Goal: Book appointment/travel/reservation

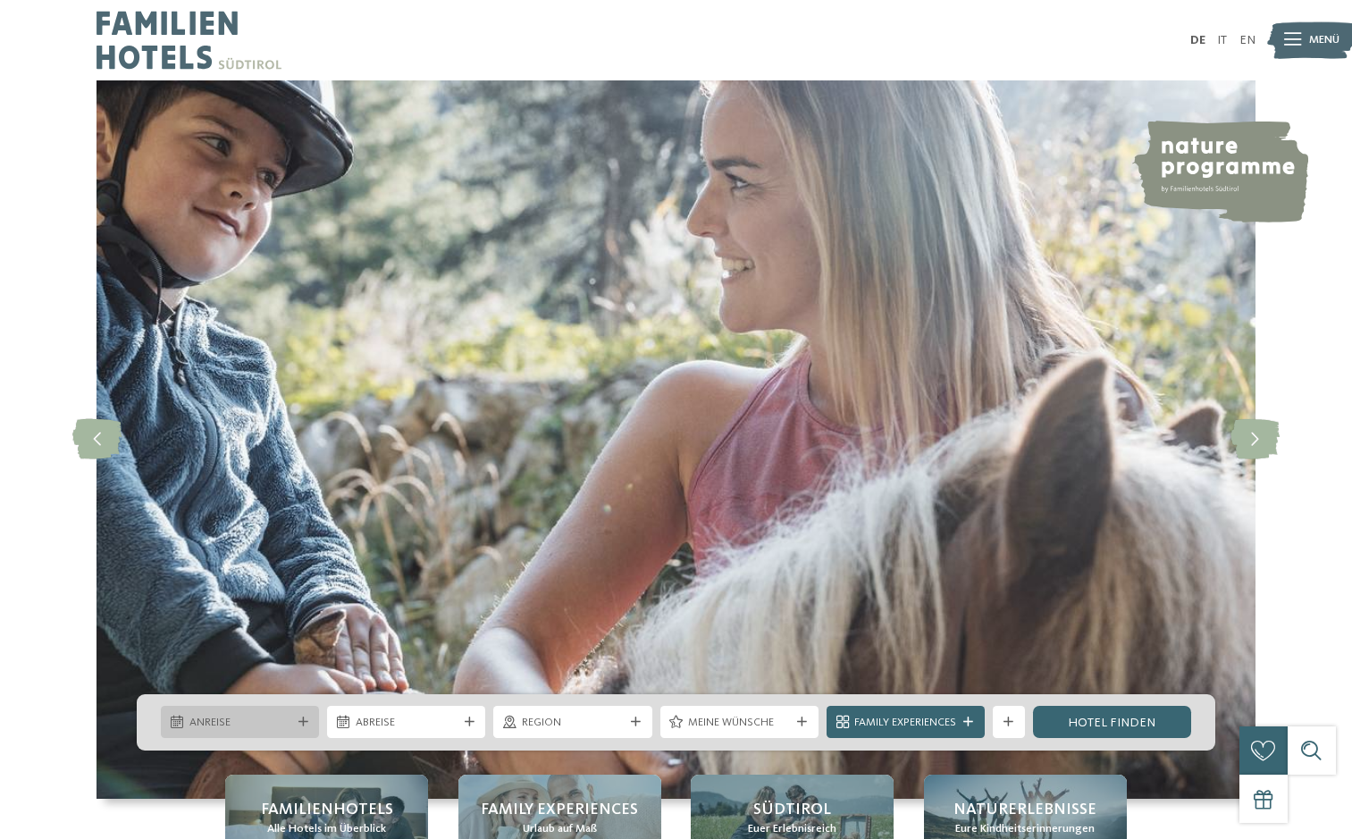
click at [309, 721] on div at bounding box center [303, 722] width 16 height 10
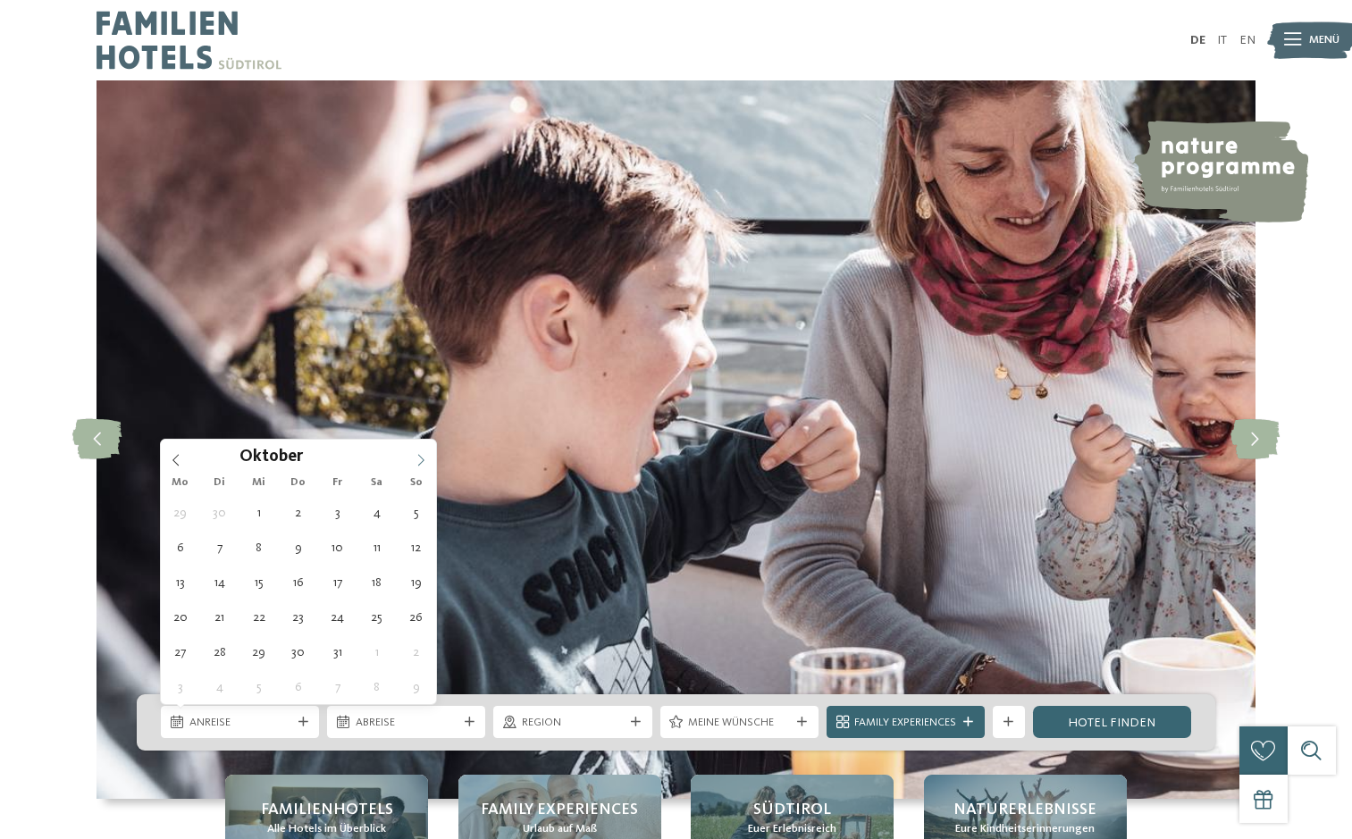
click at [421, 457] on icon at bounding box center [421, 460] width 6 height 12
type input "****"
click at [421, 457] on icon at bounding box center [421, 460] width 6 height 12
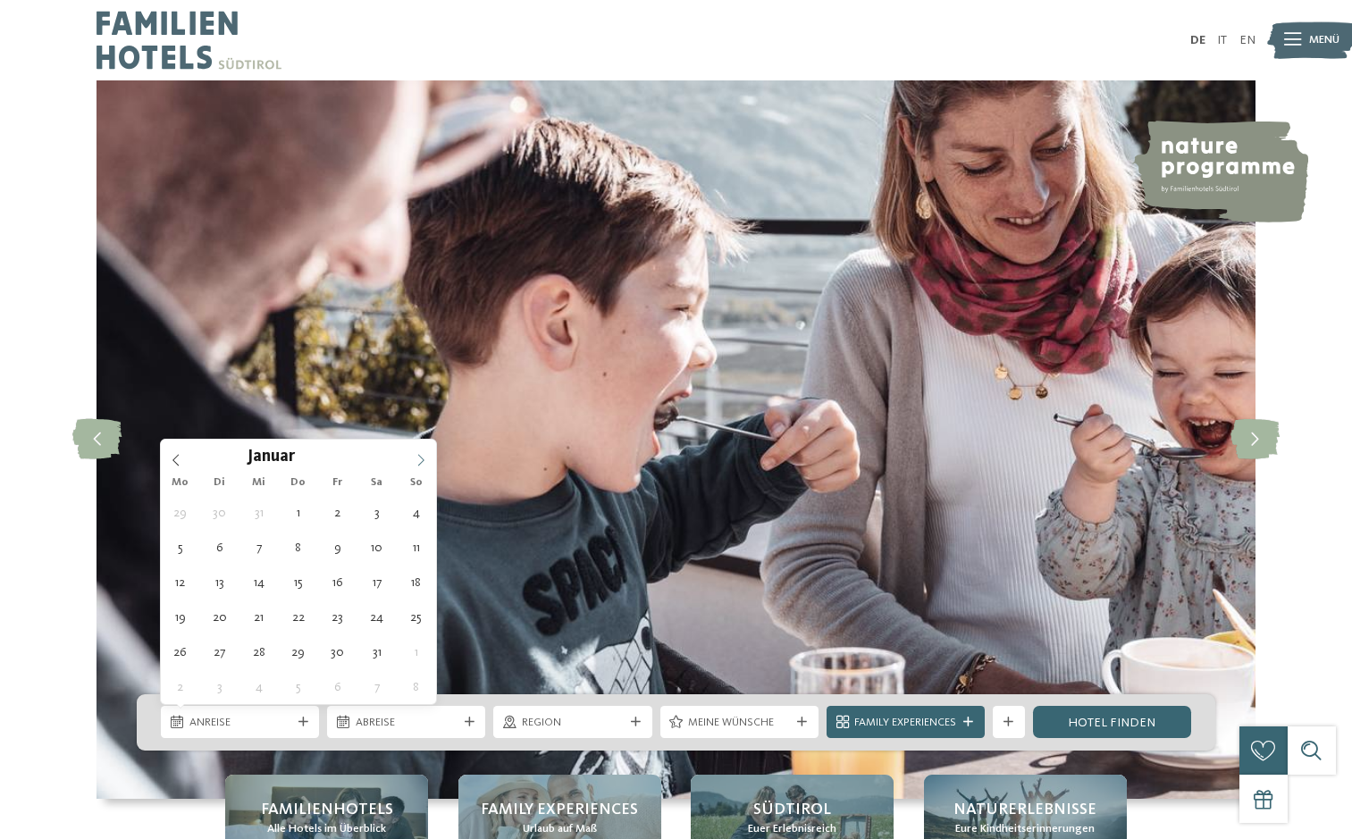
click at [421, 457] on icon at bounding box center [421, 460] width 6 height 12
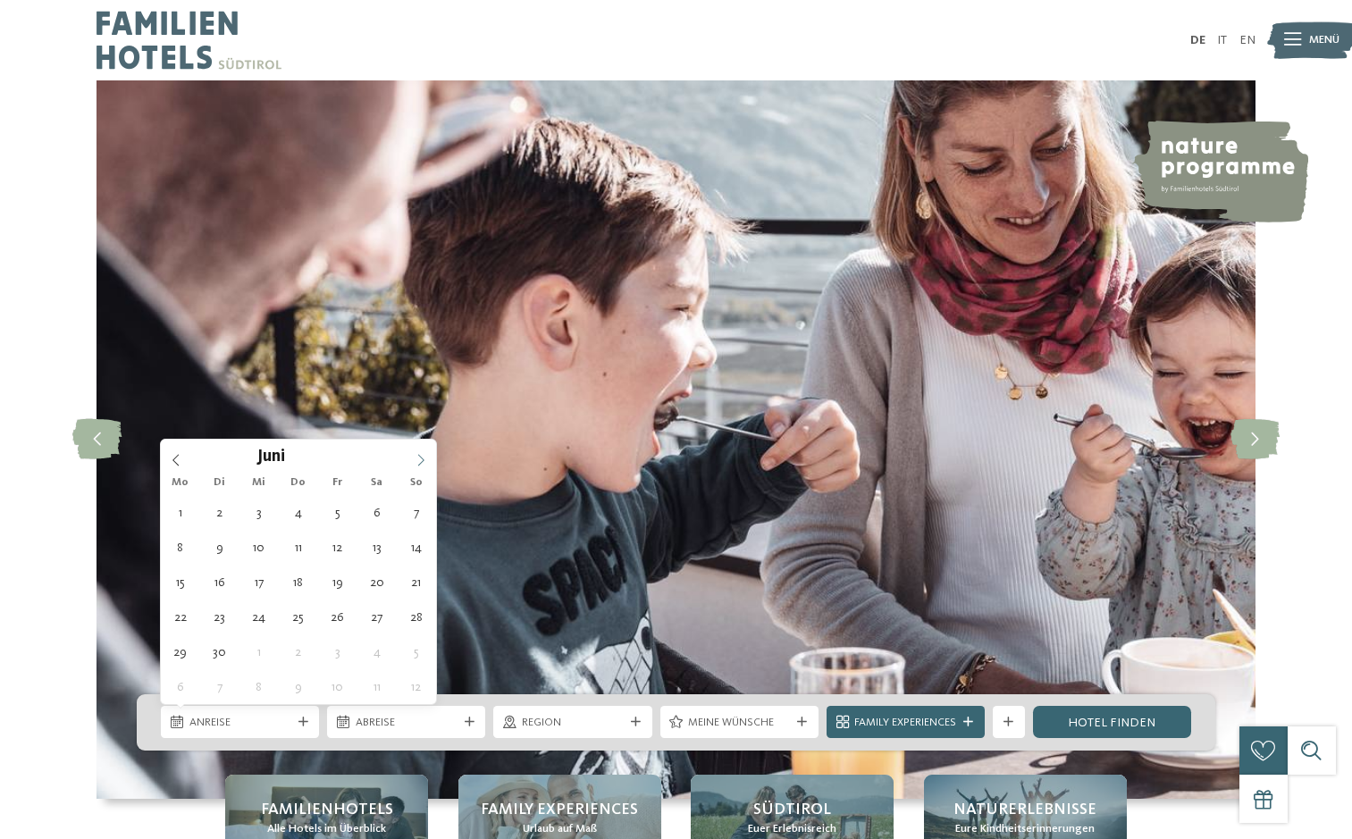
click at [421, 457] on icon at bounding box center [421, 460] width 6 height 12
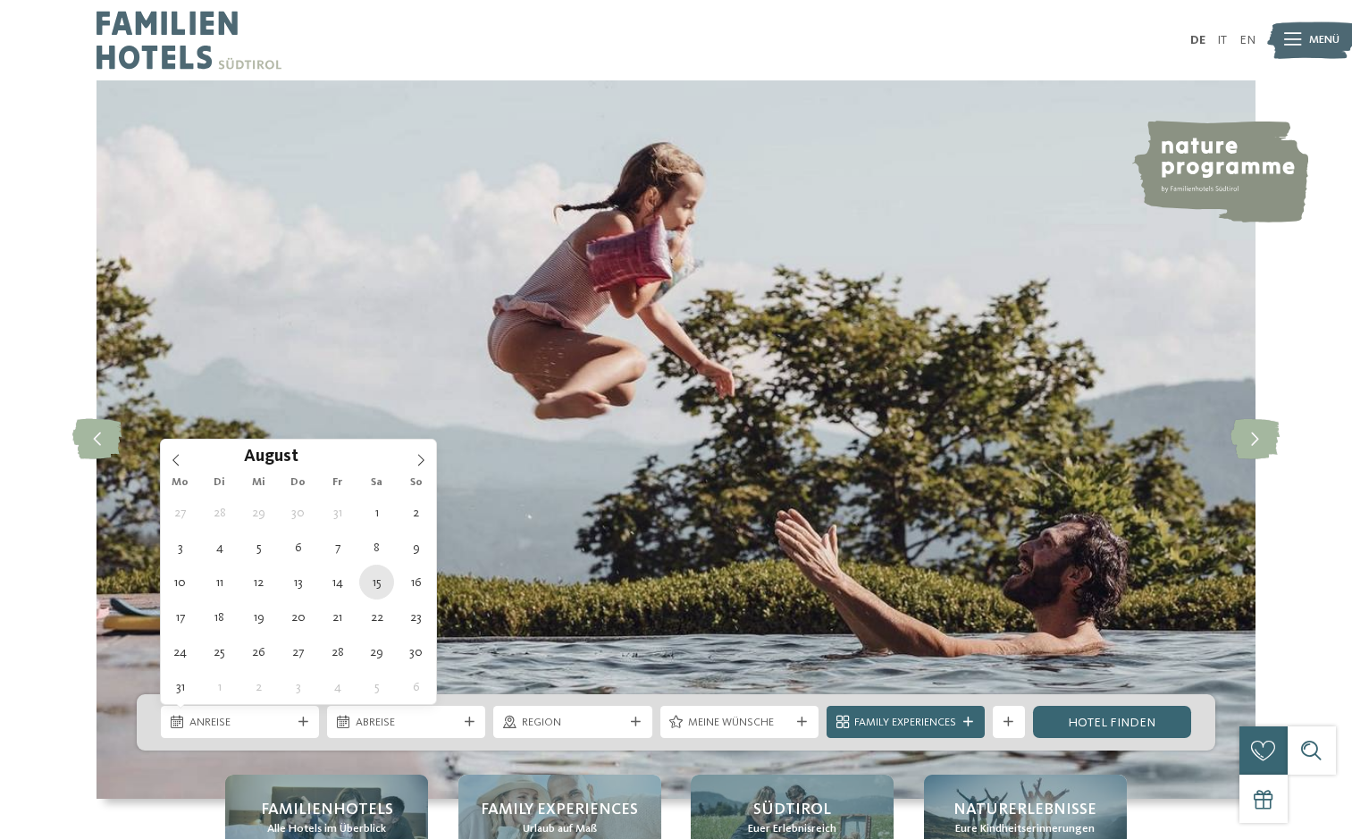
type div "15.08.2026"
type input "****"
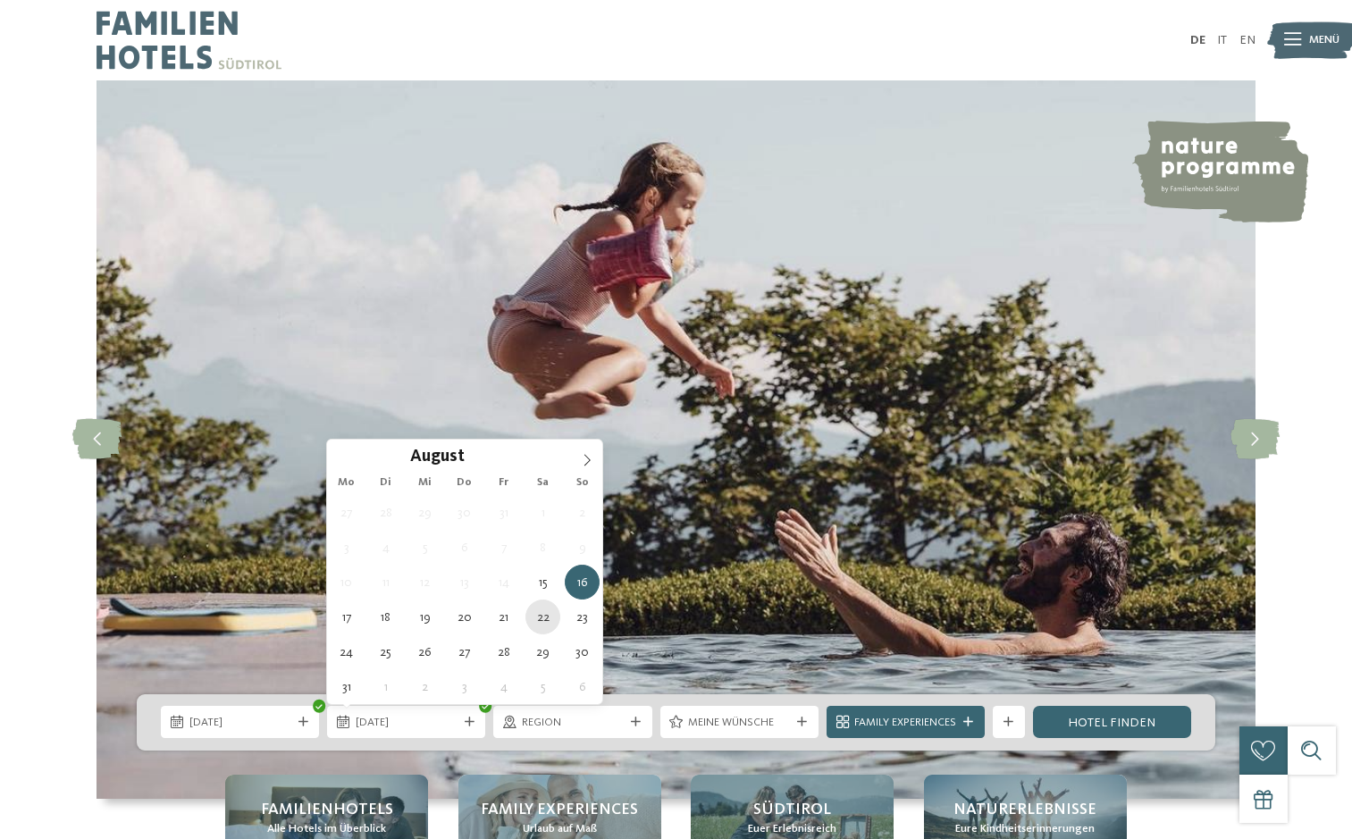
type div "22.08.2026"
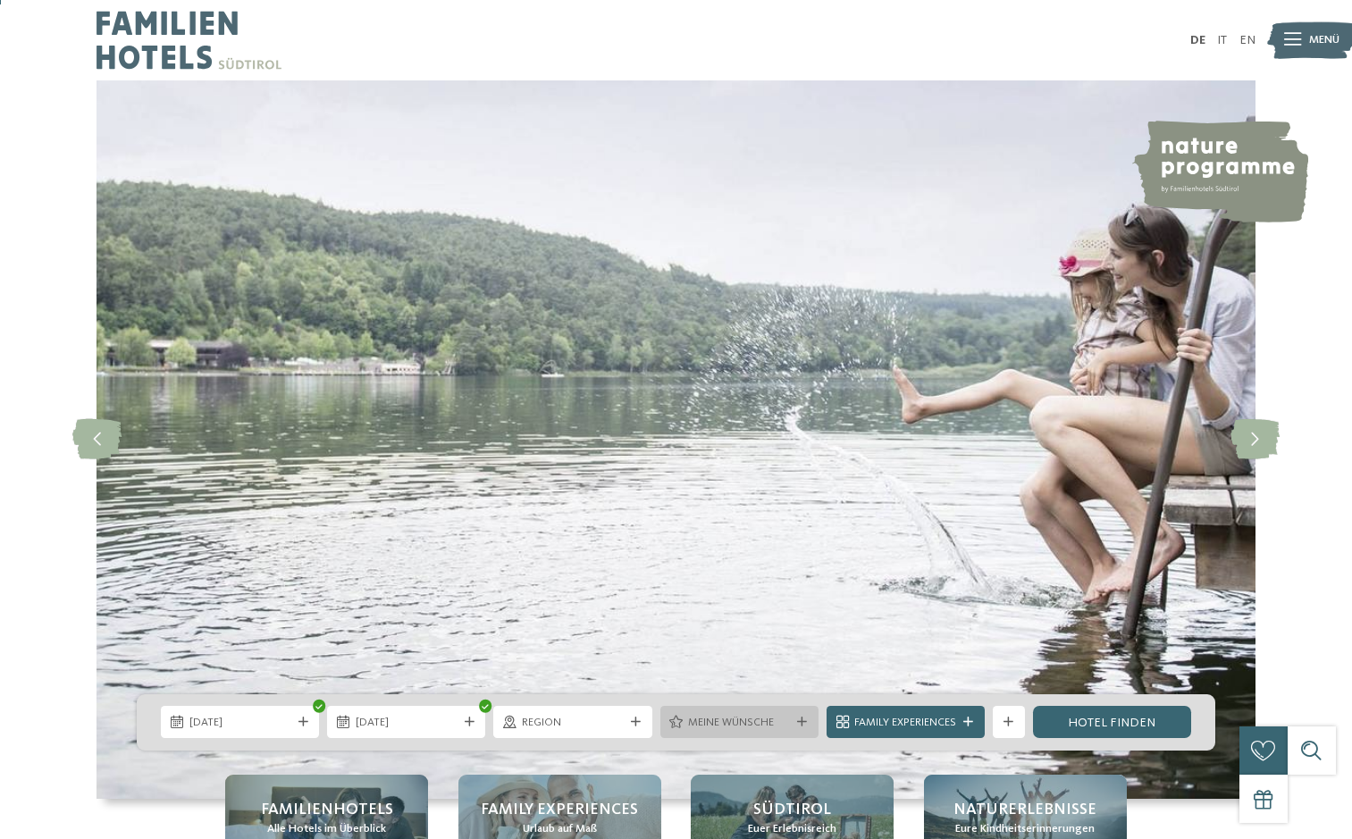
scroll to position [89, 0]
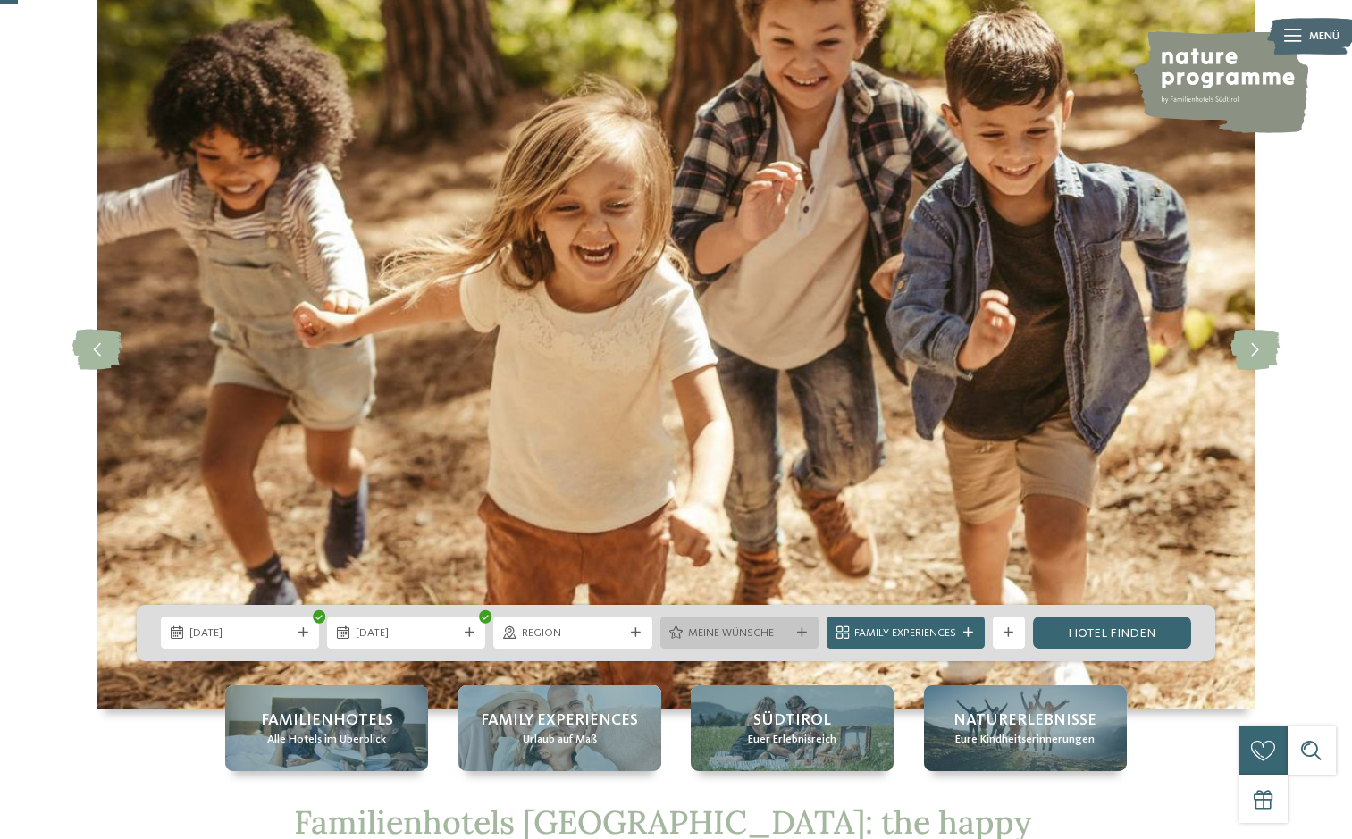
click at [740, 622] on div "Meine Wünsche" at bounding box center [739, 633] width 158 height 32
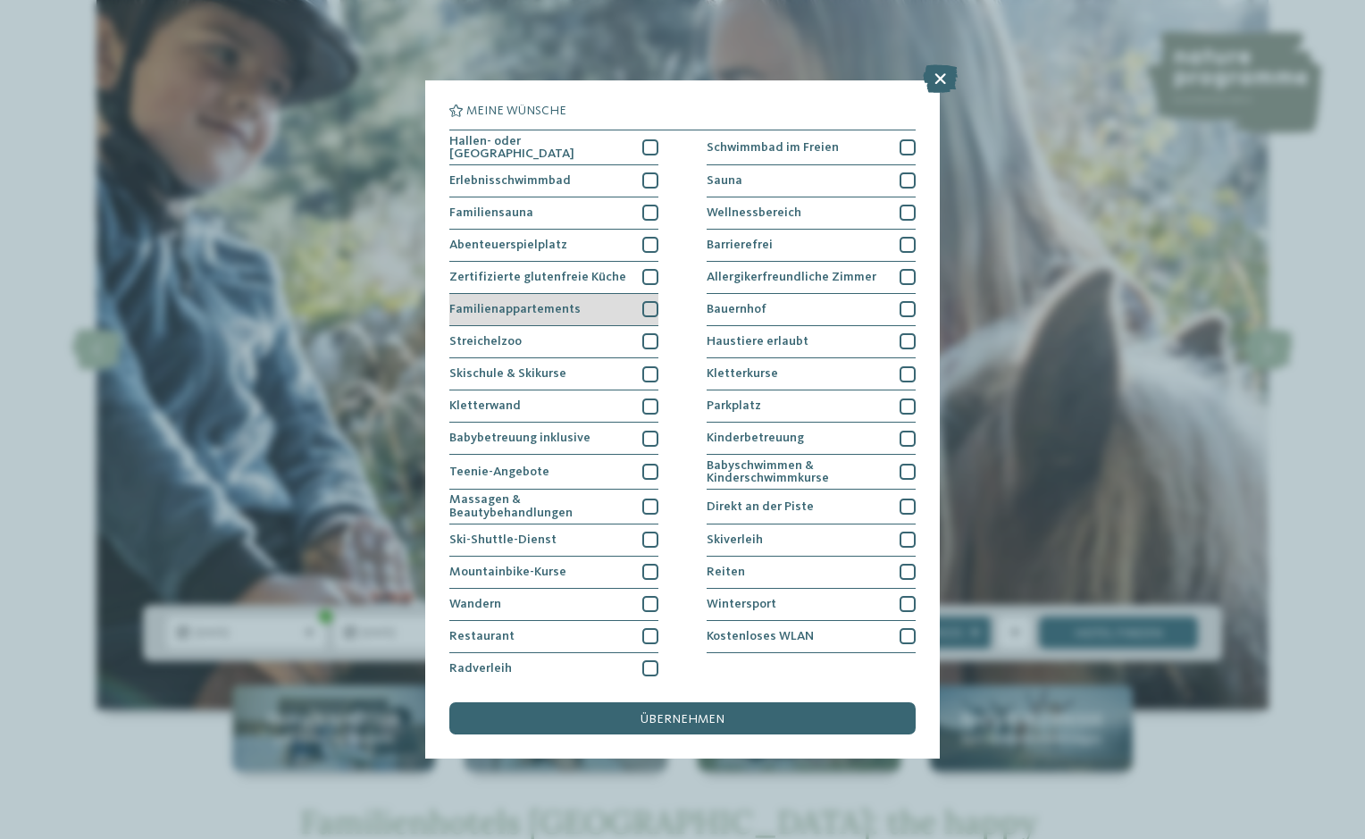
click at [648, 303] on div at bounding box center [650, 309] width 16 height 16
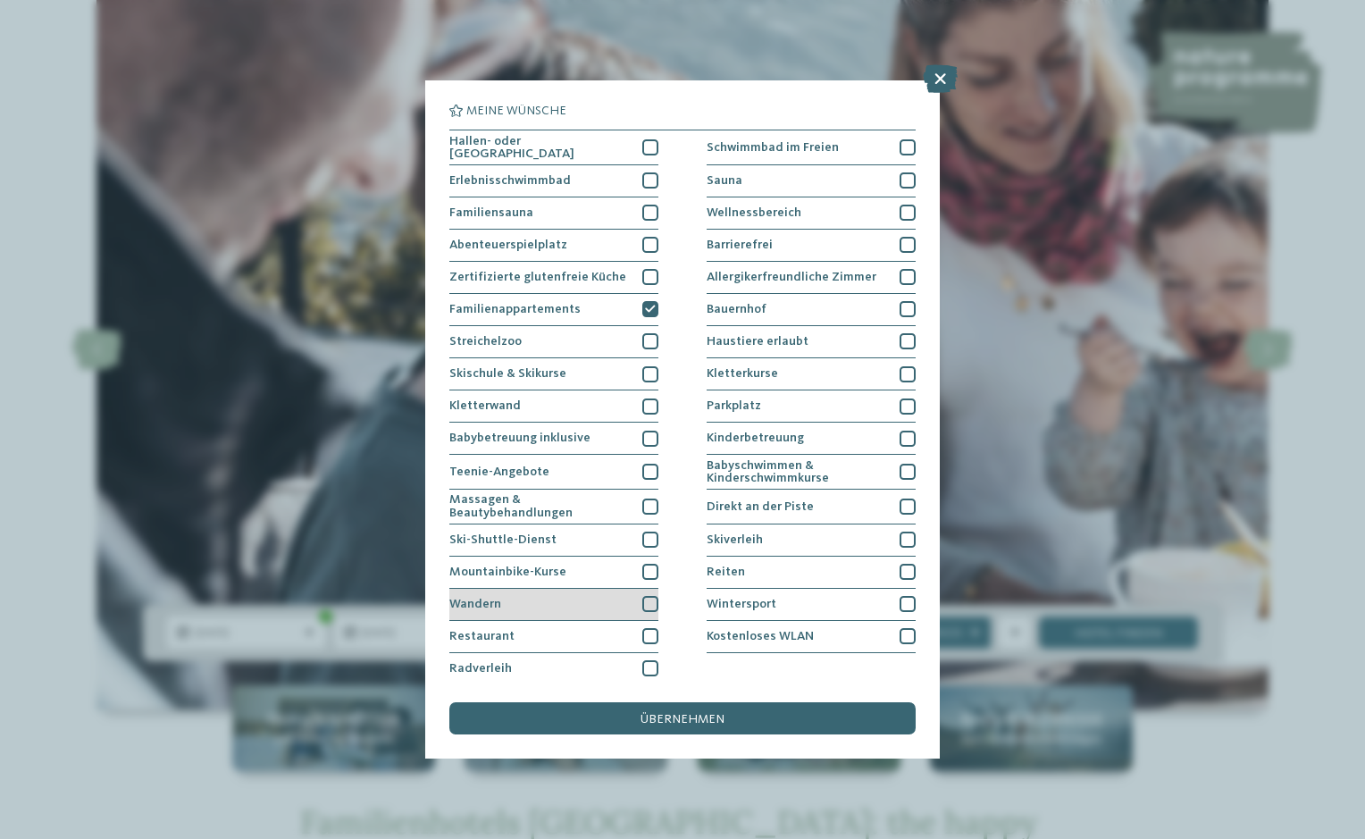
click at [650, 606] on div at bounding box center [650, 604] width 16 height 16
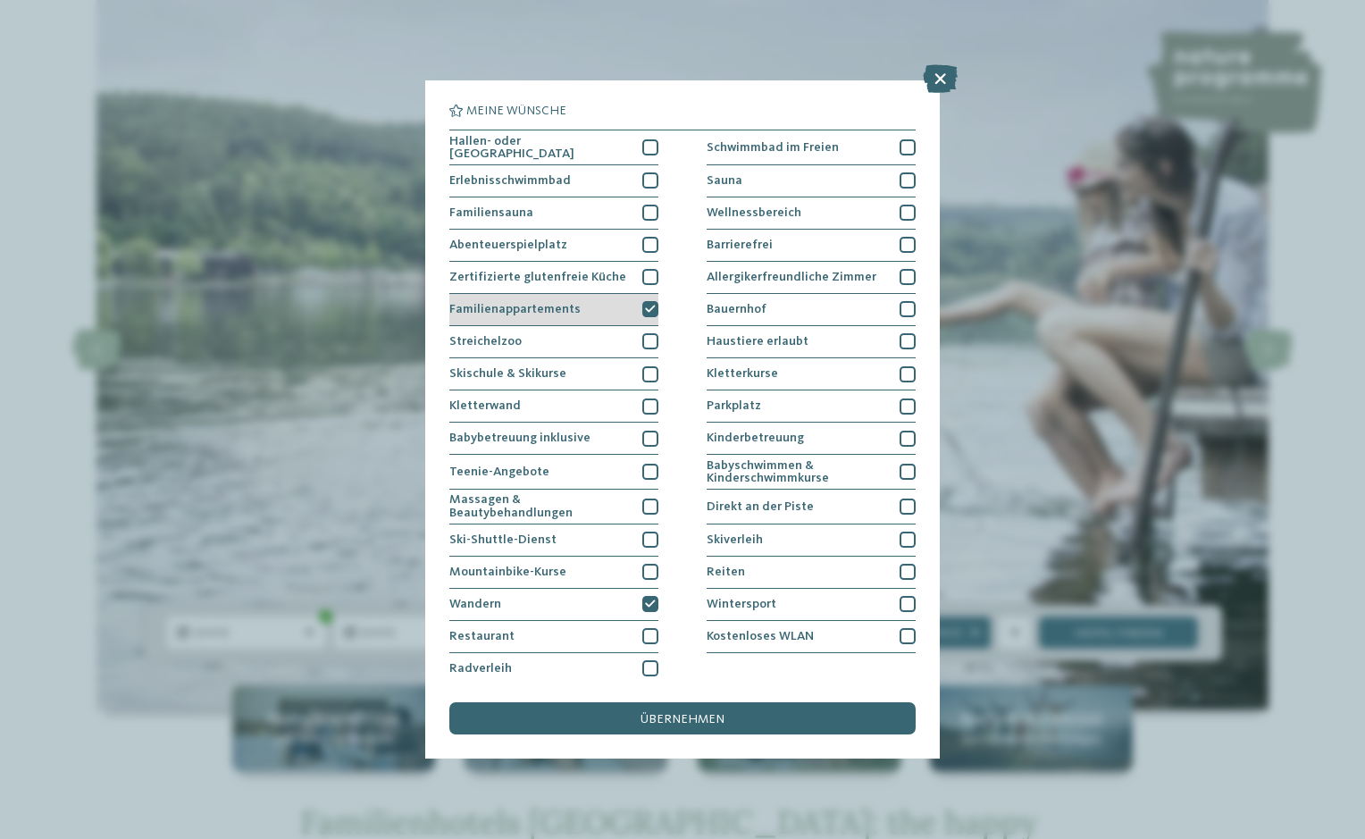
click at [647, 305] on icon at bounding box center [650, 310] width 11 height 10
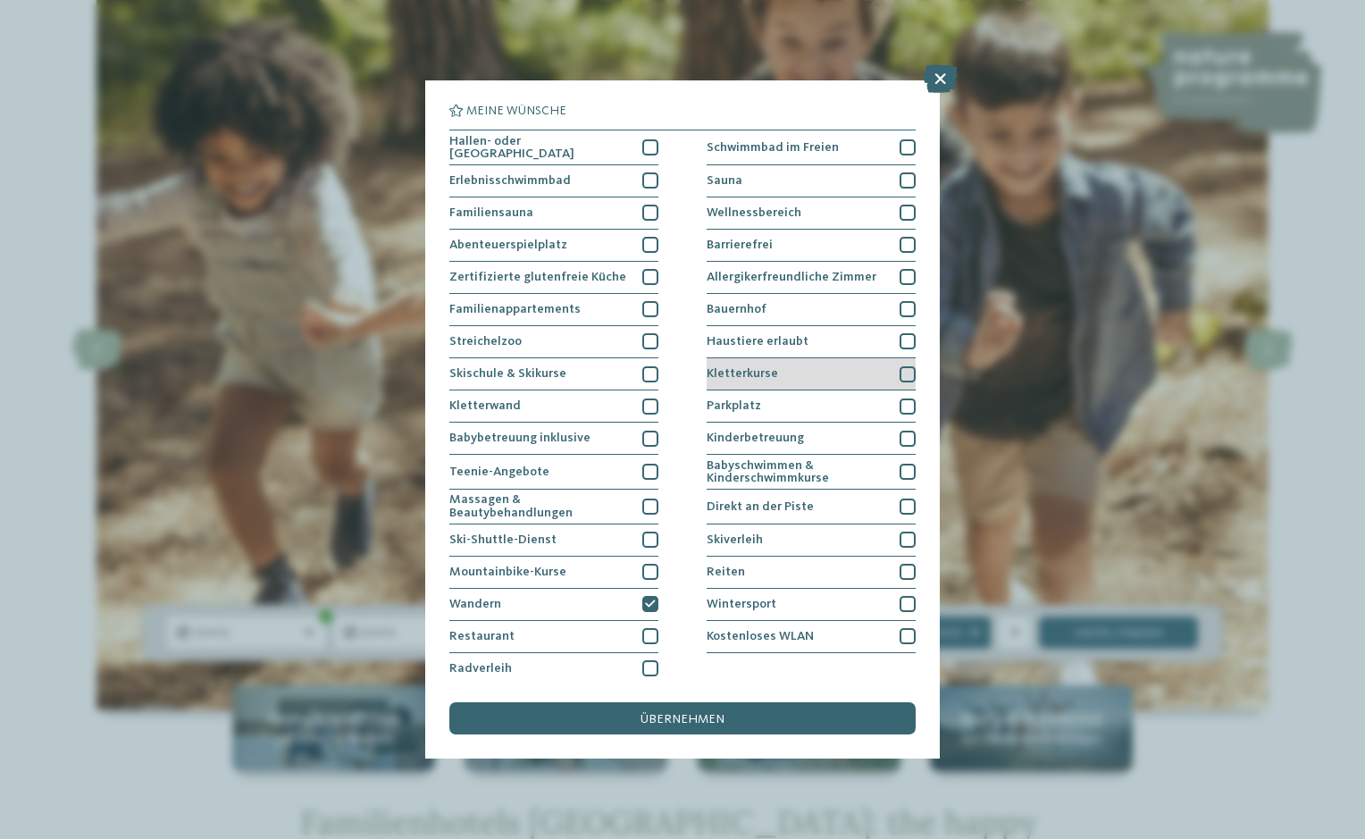
click at [904, 370] on div at bounding box center [908, 374] width 16 height 16
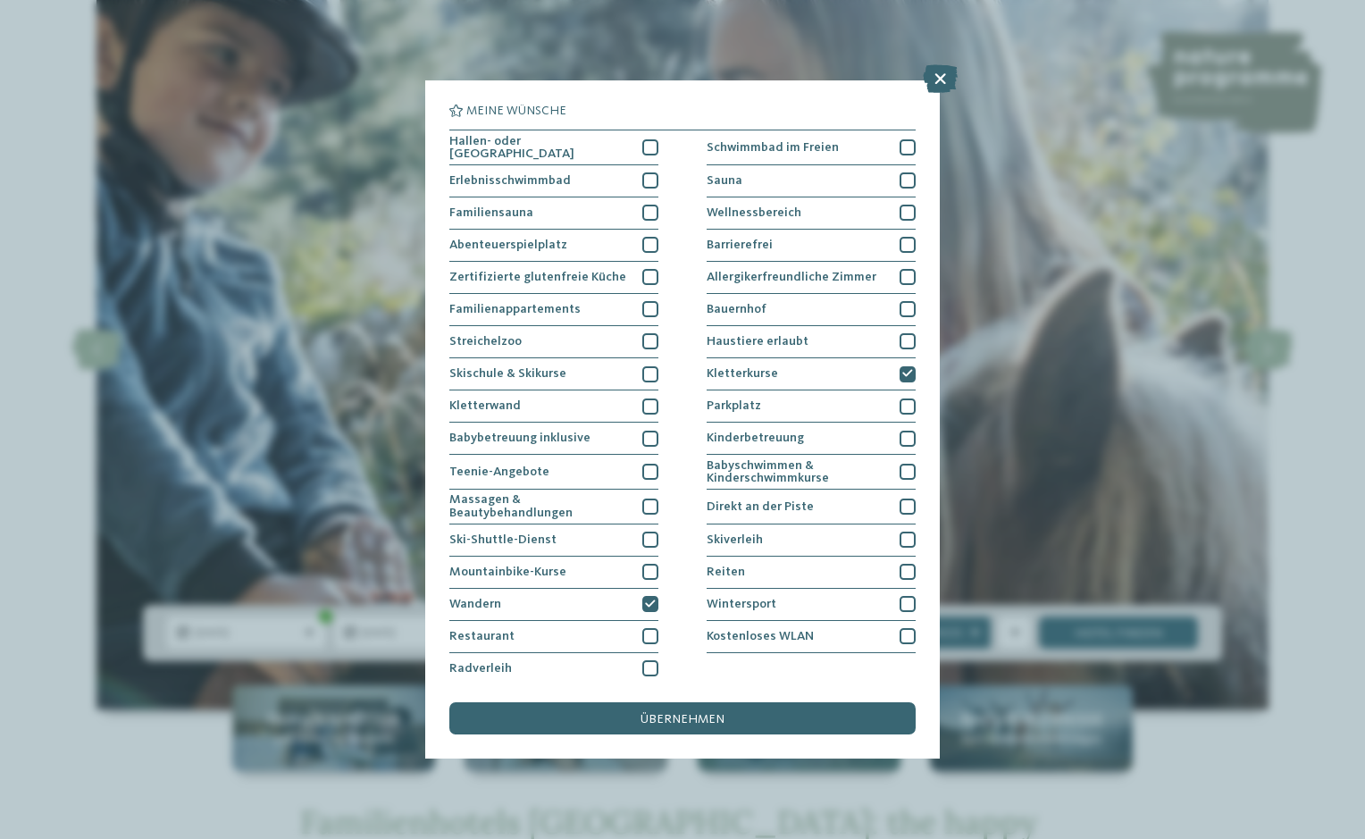
click at [766, 713] on div "übernehmen" at bounding box center [682, 718] width 466 height 32
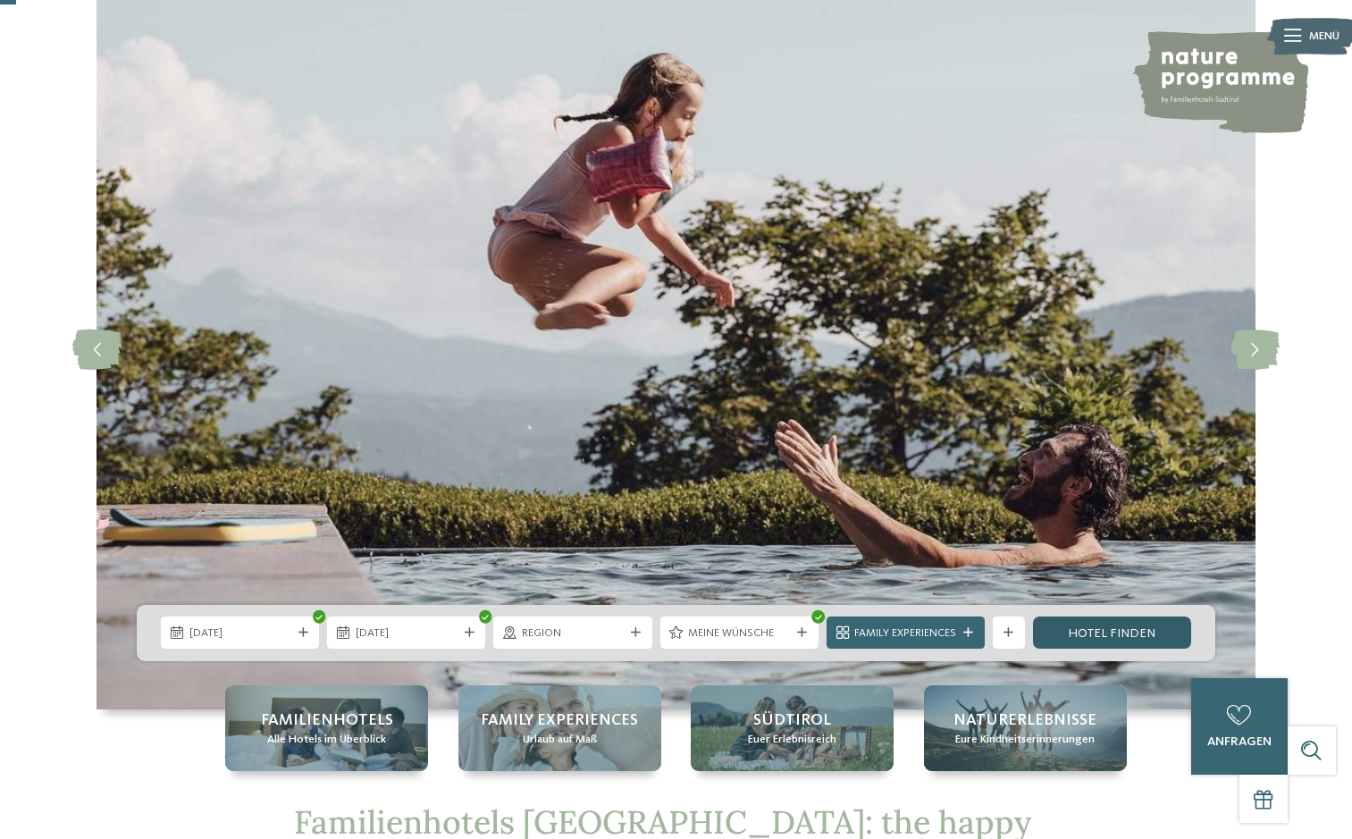
click at [1131, 633] on link "Hotel finden" at bounding box center [1112, 633] width 158 height 32
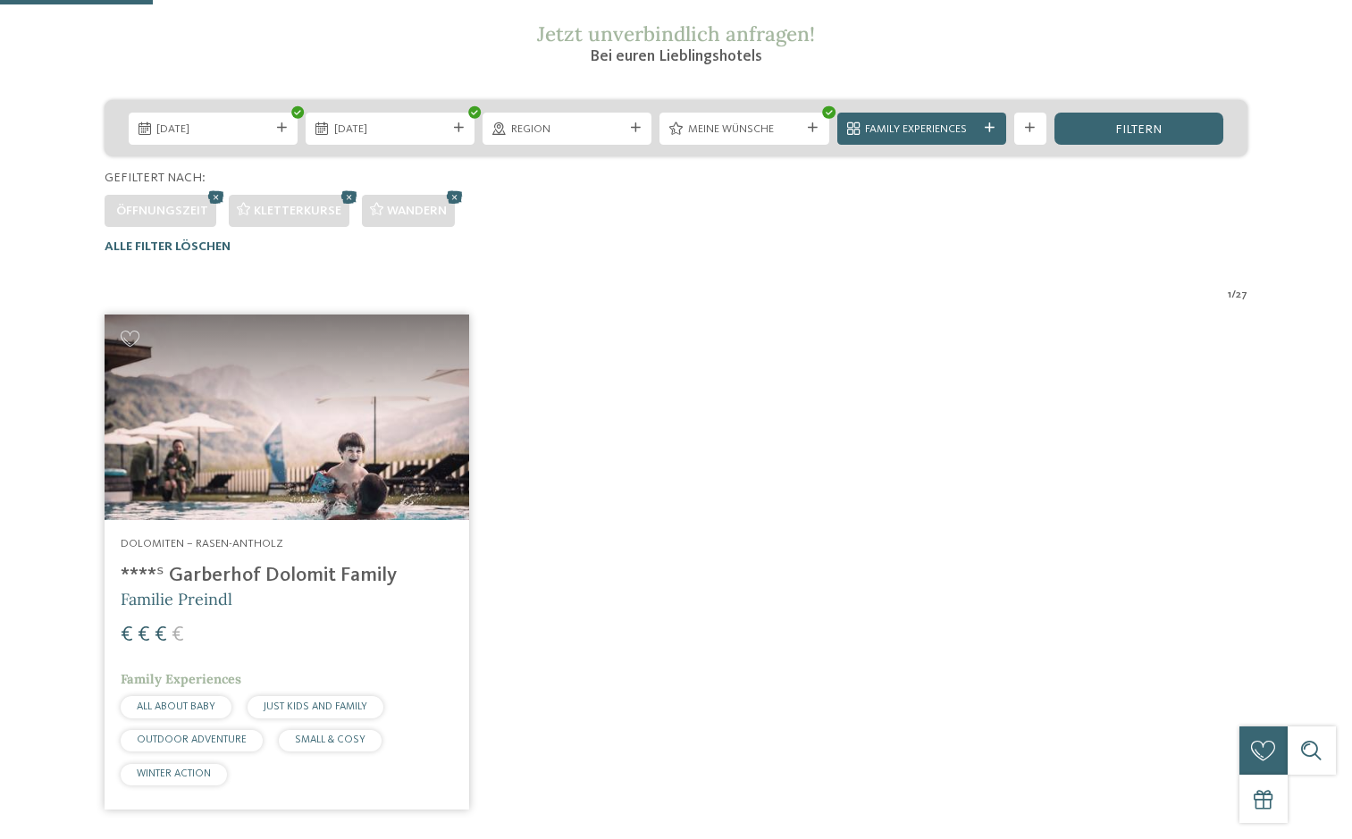
scroll to position [340, 0]
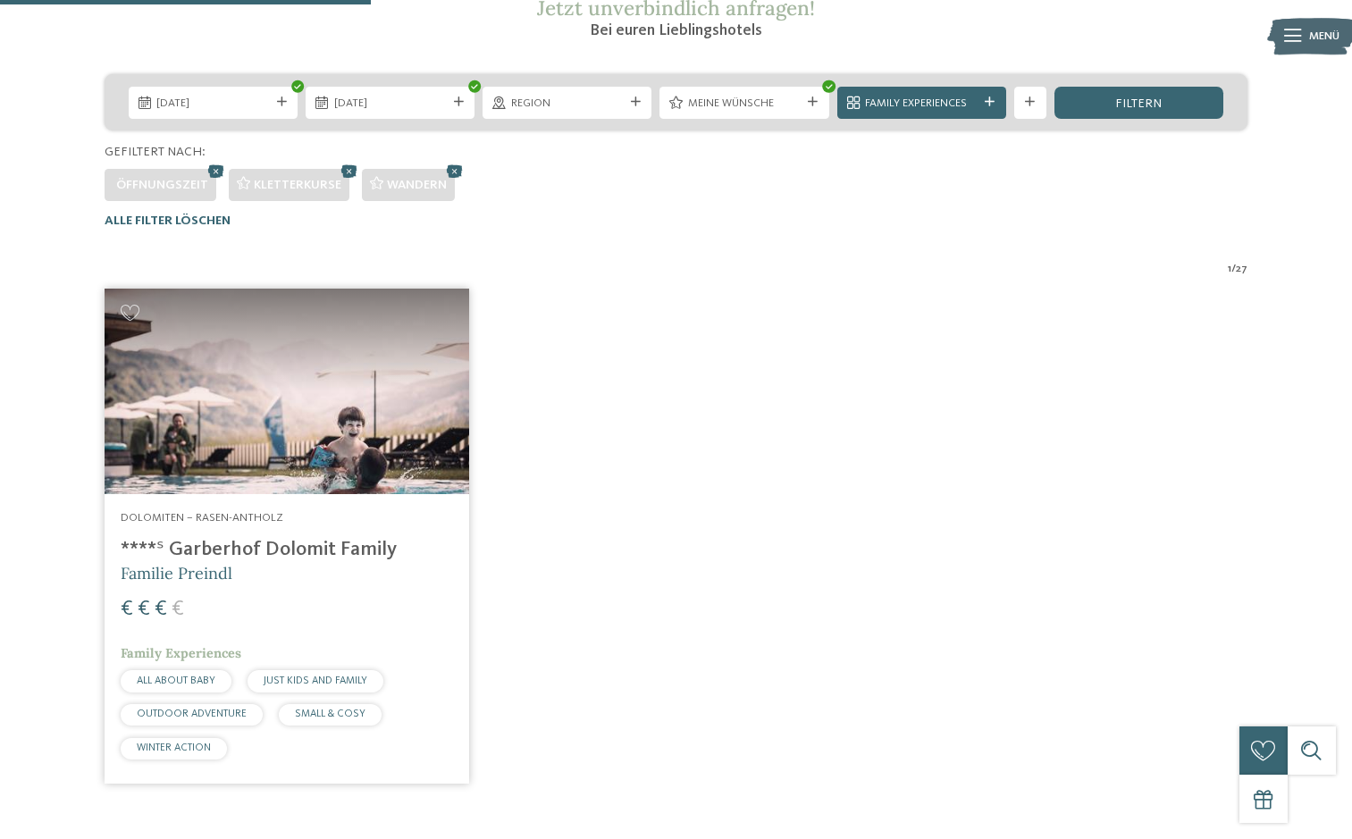
click at [333, 440] on img at bounding box center [287, 392] width 365 height 206
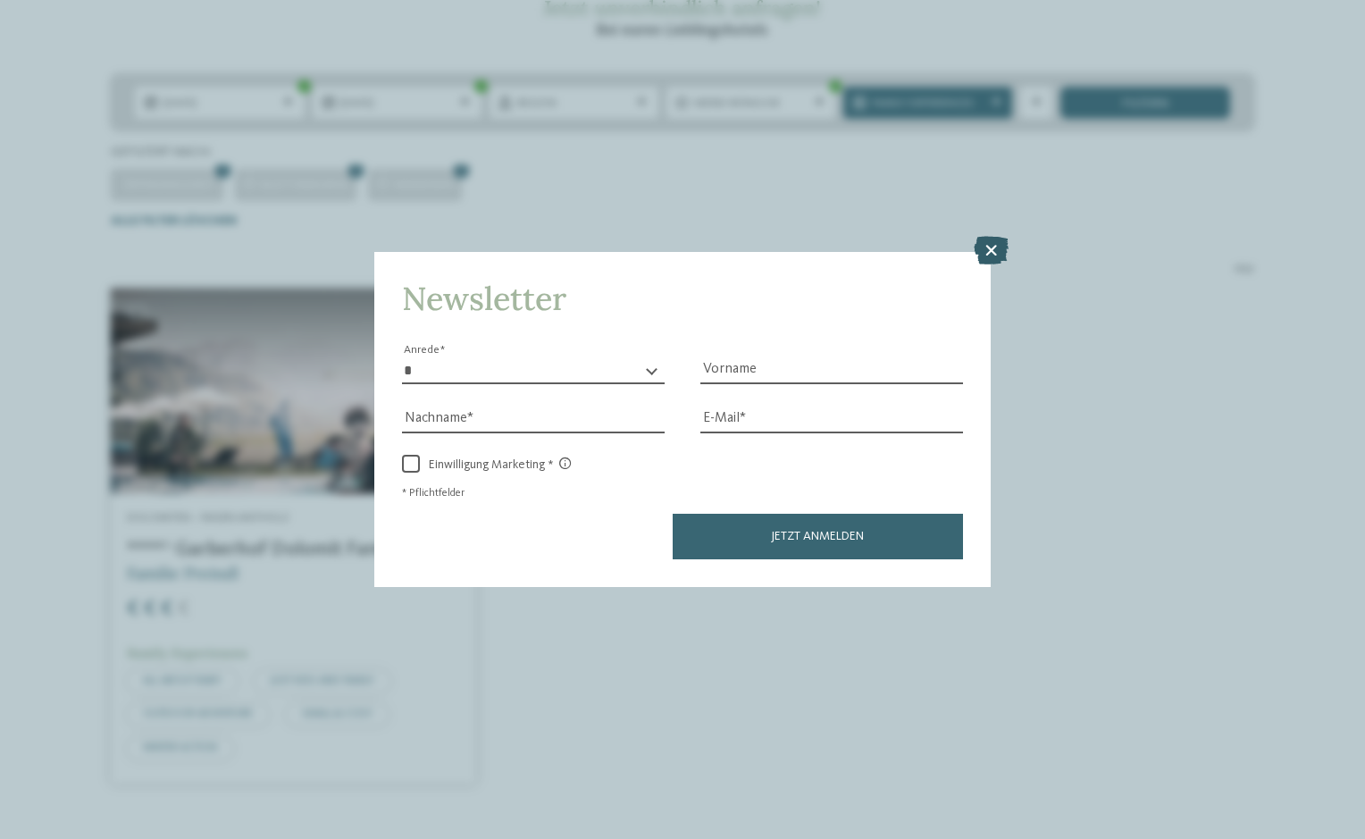
click at [985, 245] on icon at bounding box center [991, 250] width 35 height 29
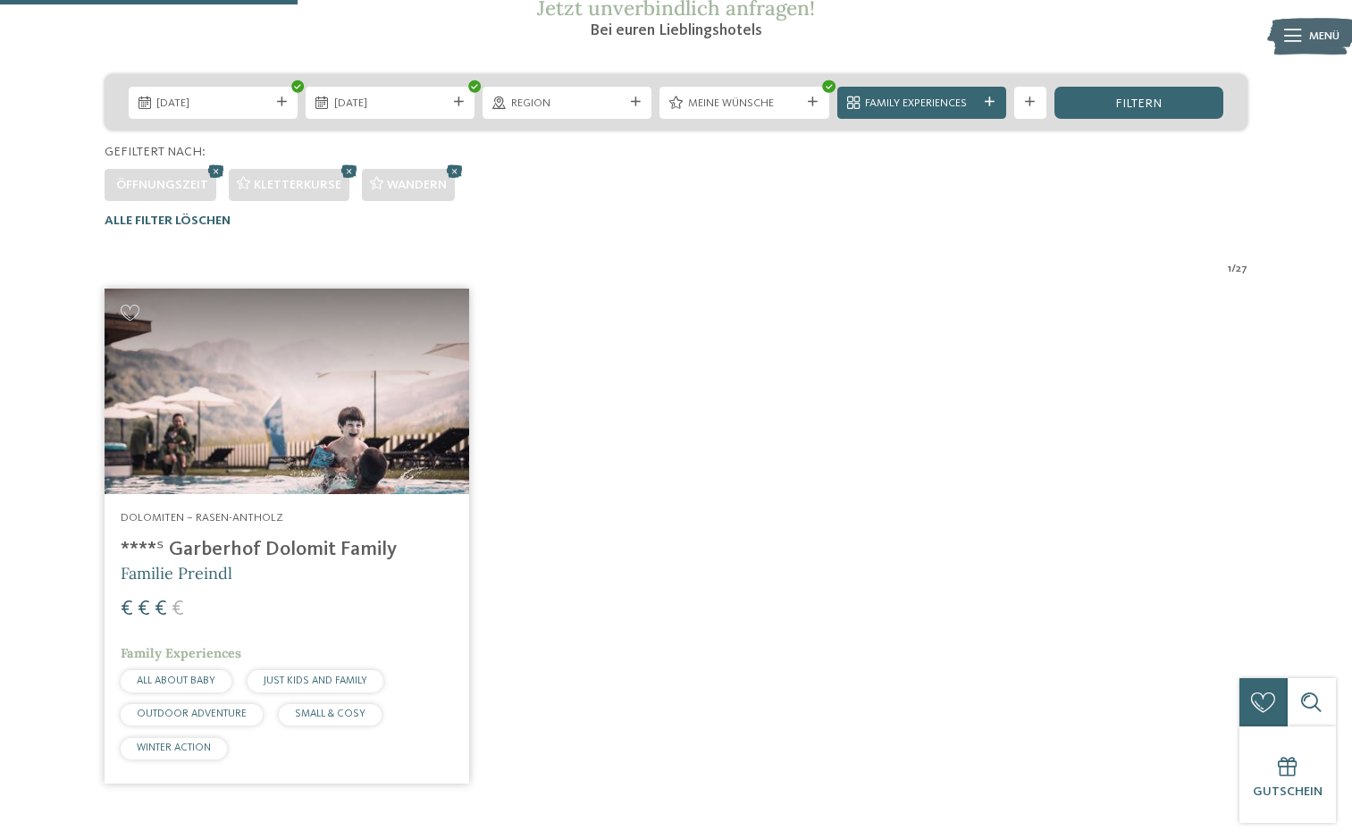
scroll to position [0, 0]
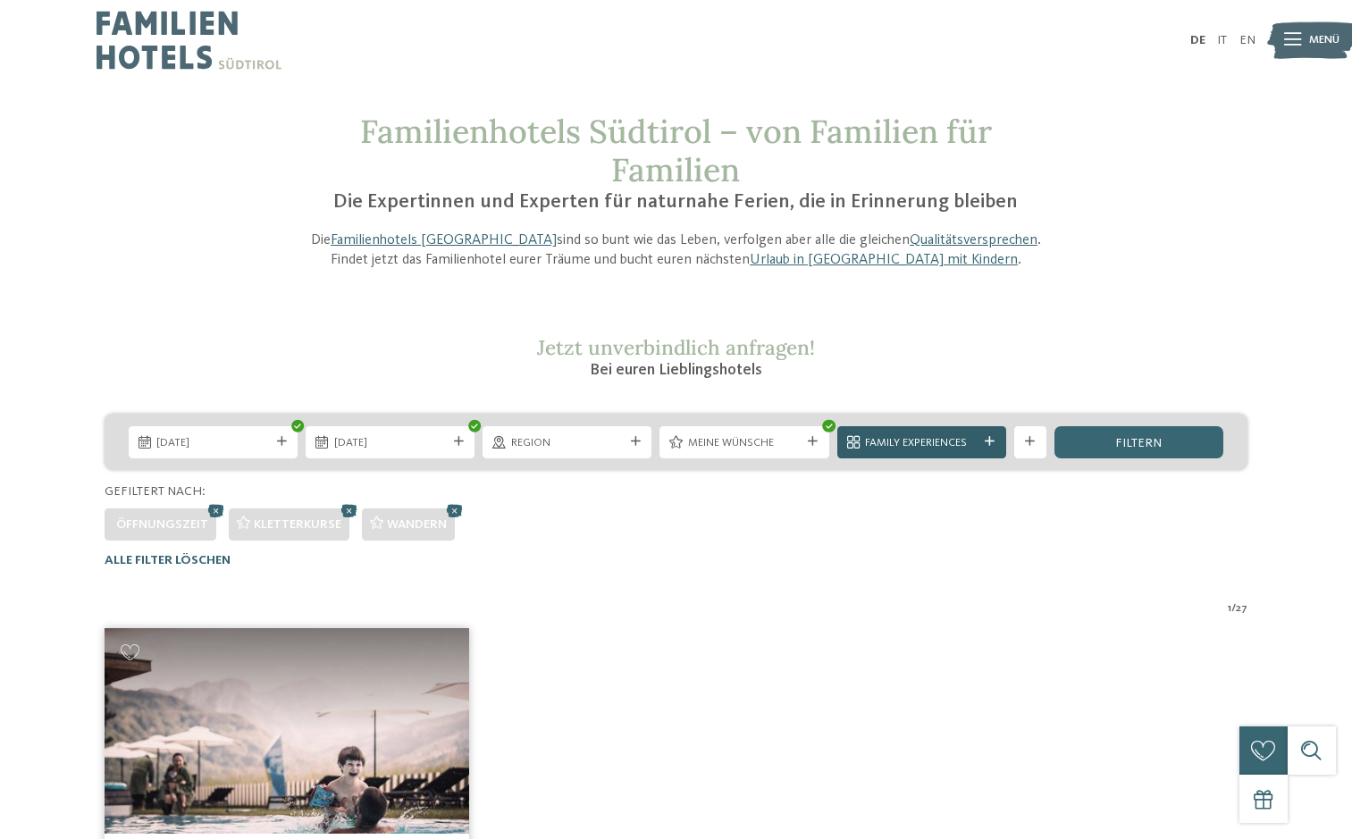
click at [989, 440] on icon at bounding box center [990, 442] width 10 height 10
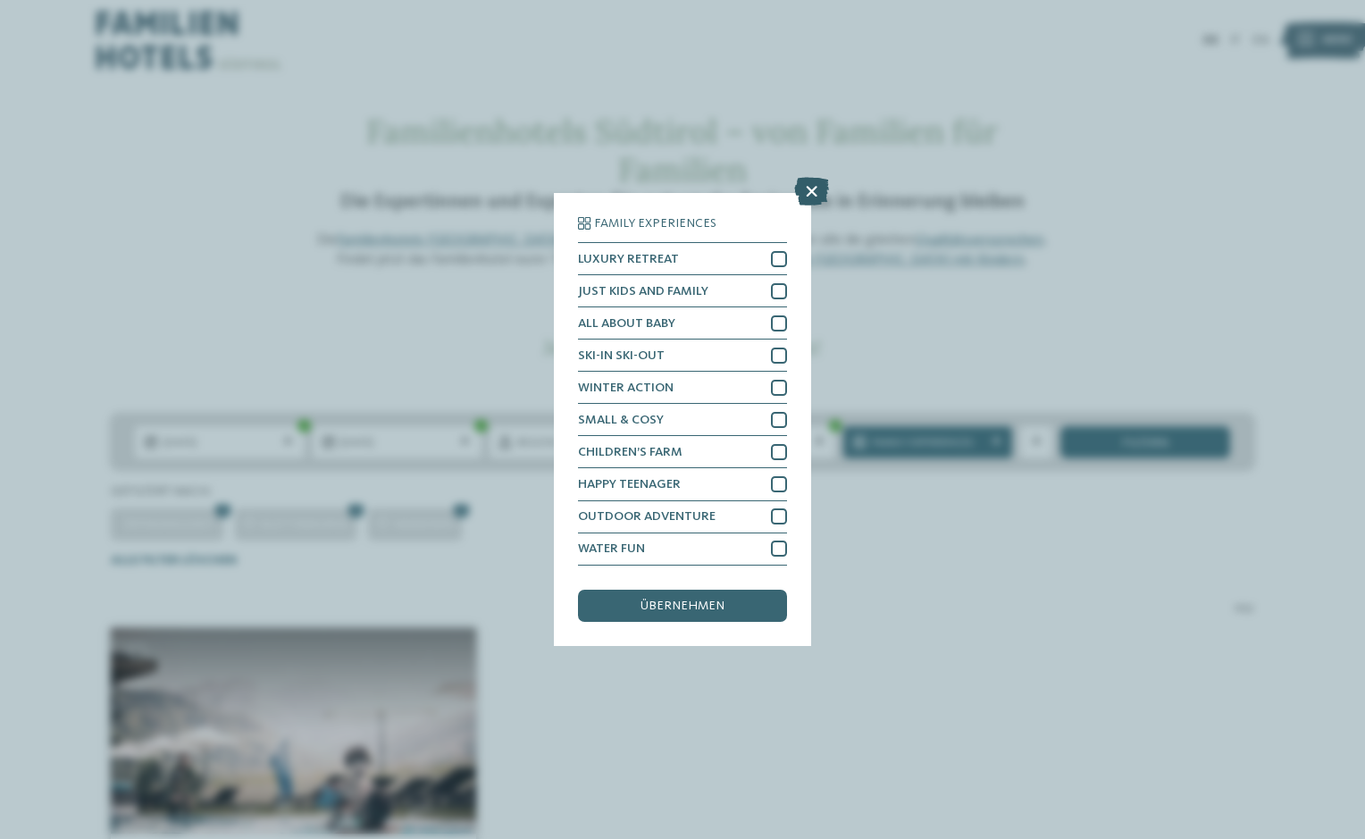
click at [810, 181] on icon at bounding box center [811, 192] width 35 height 29
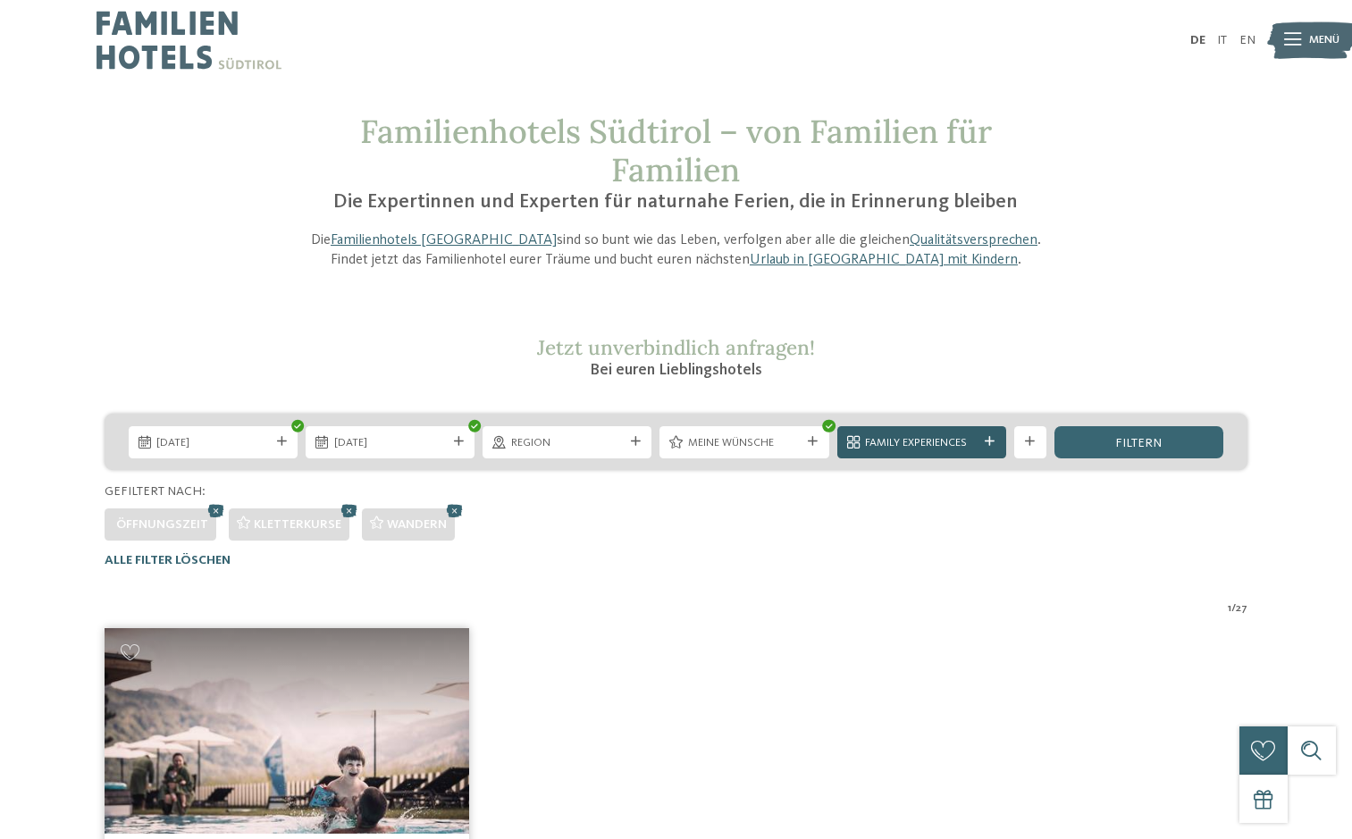
click at [989, 442] on icon at bounding box center [990, 442] width 10 height 10
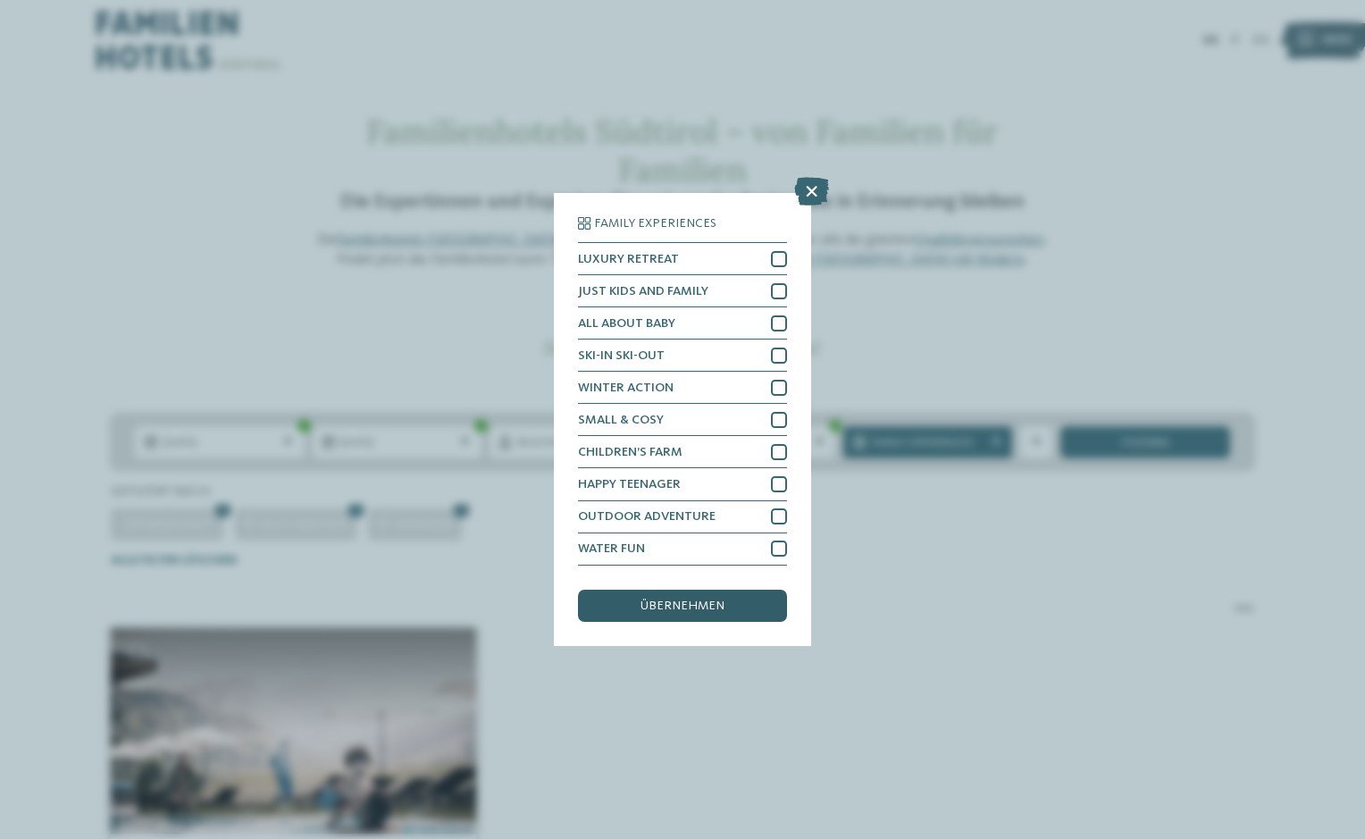
click at [704, 605] on span "übernehmen" at bounding box center [683, 606] width 84 height 13
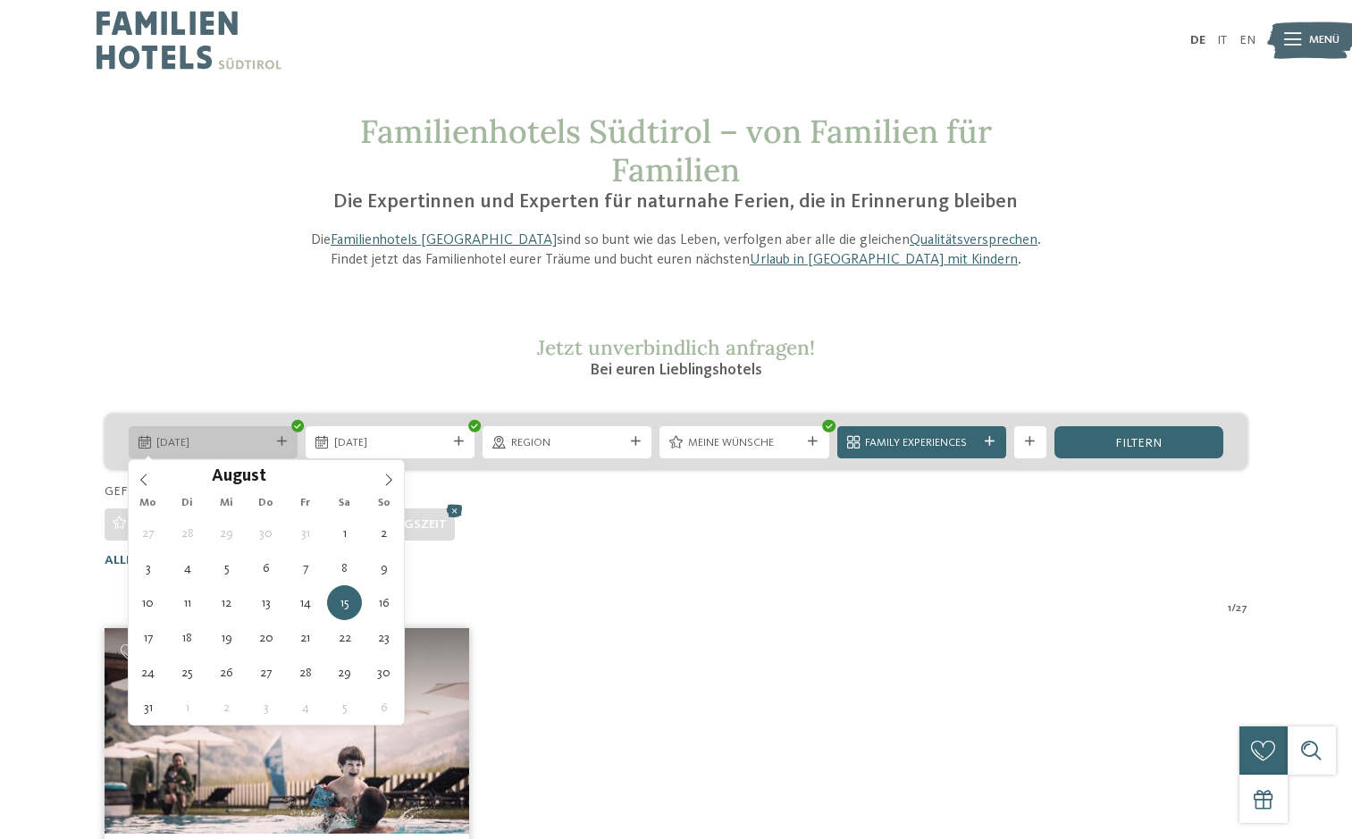
click at [237, 441] on span "15.08.2026" at bounding box center [212, 443] width 113 height 16
type div "08.08.2026"
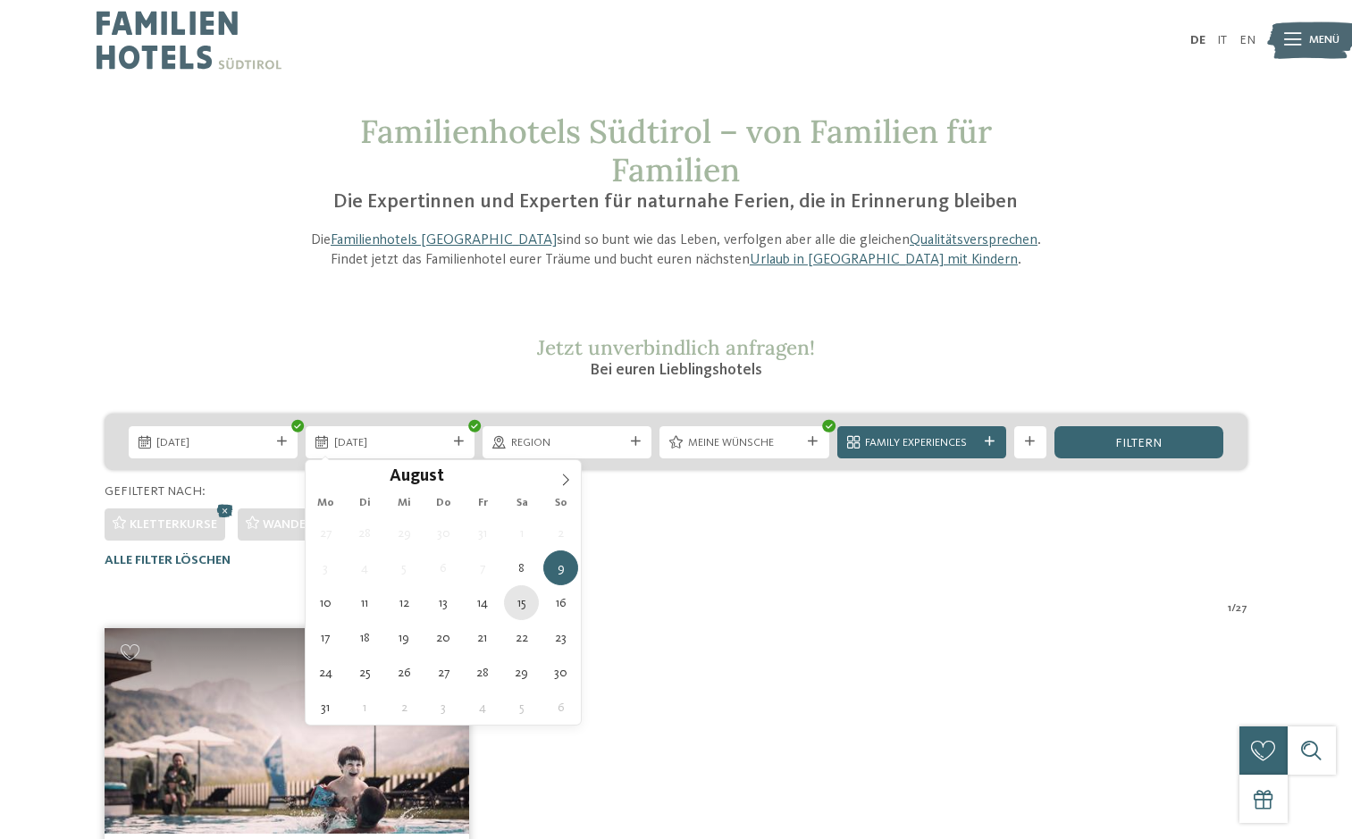
type div "15.08.2026"
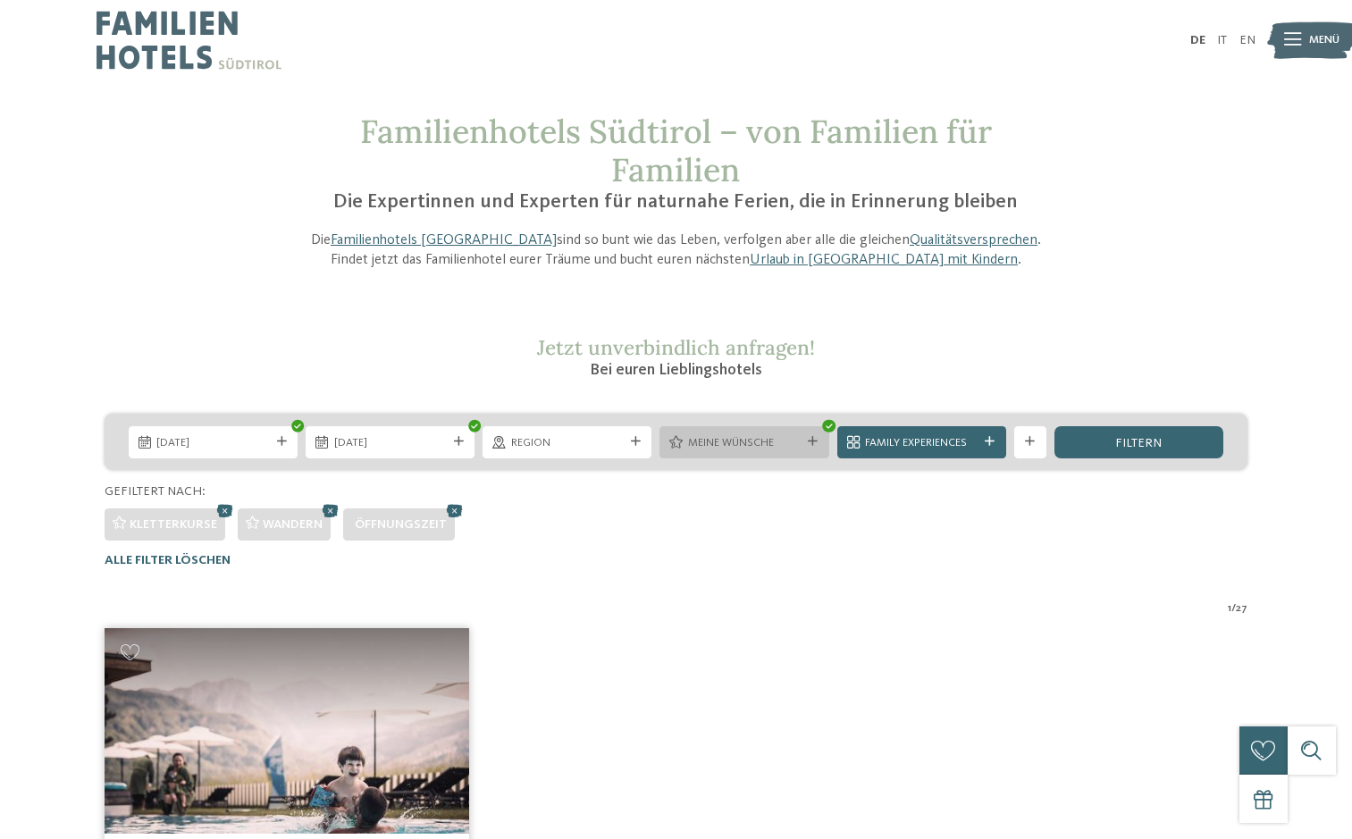
click at [726, 449] on span "Meine Wünsche" at bounding box center [744, 443] width 113 height 16
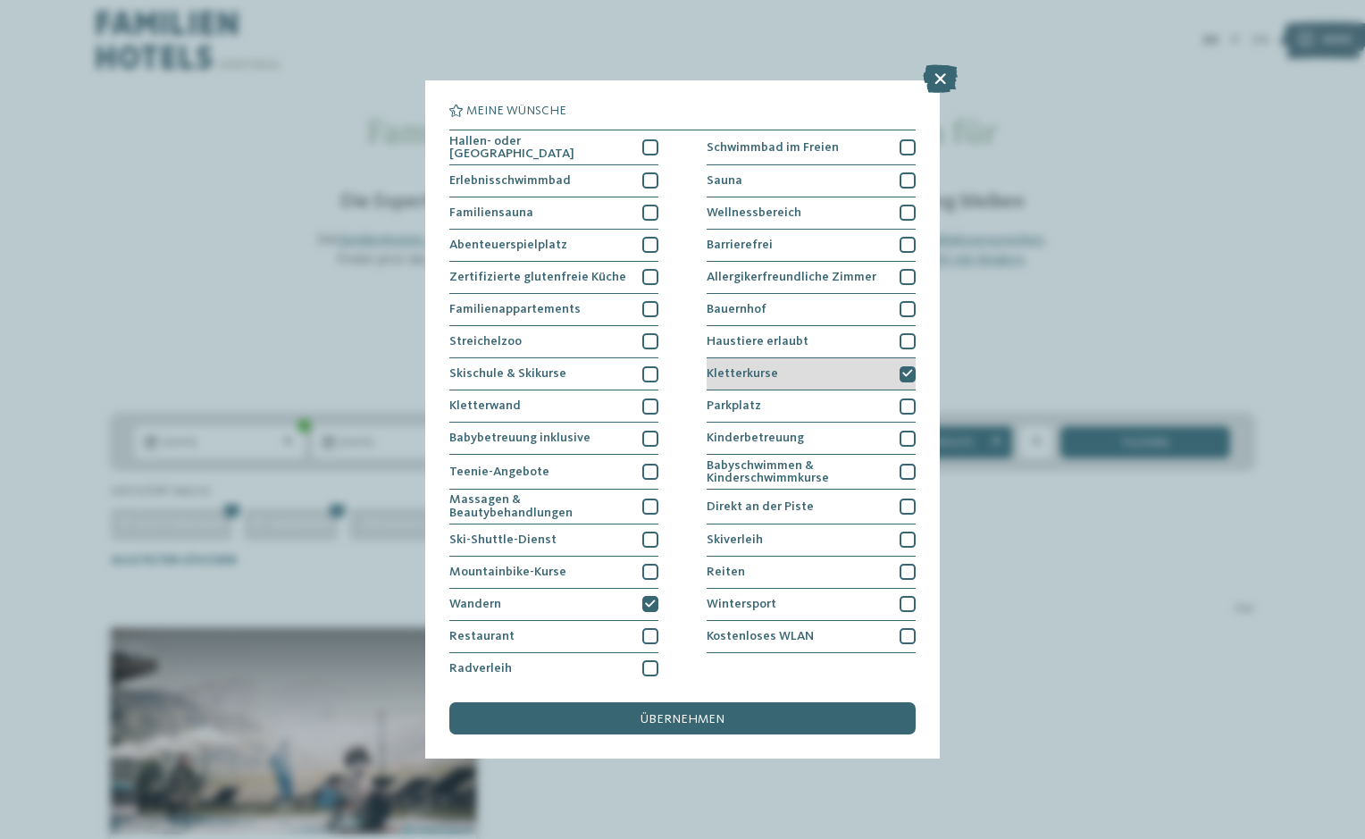
click at [902, 373] on icon at bounding box center [907, 374] width 11 height 10
click at [746, 714] on div "übernehmen" at bounding box center [682, 718] width 466 height 32
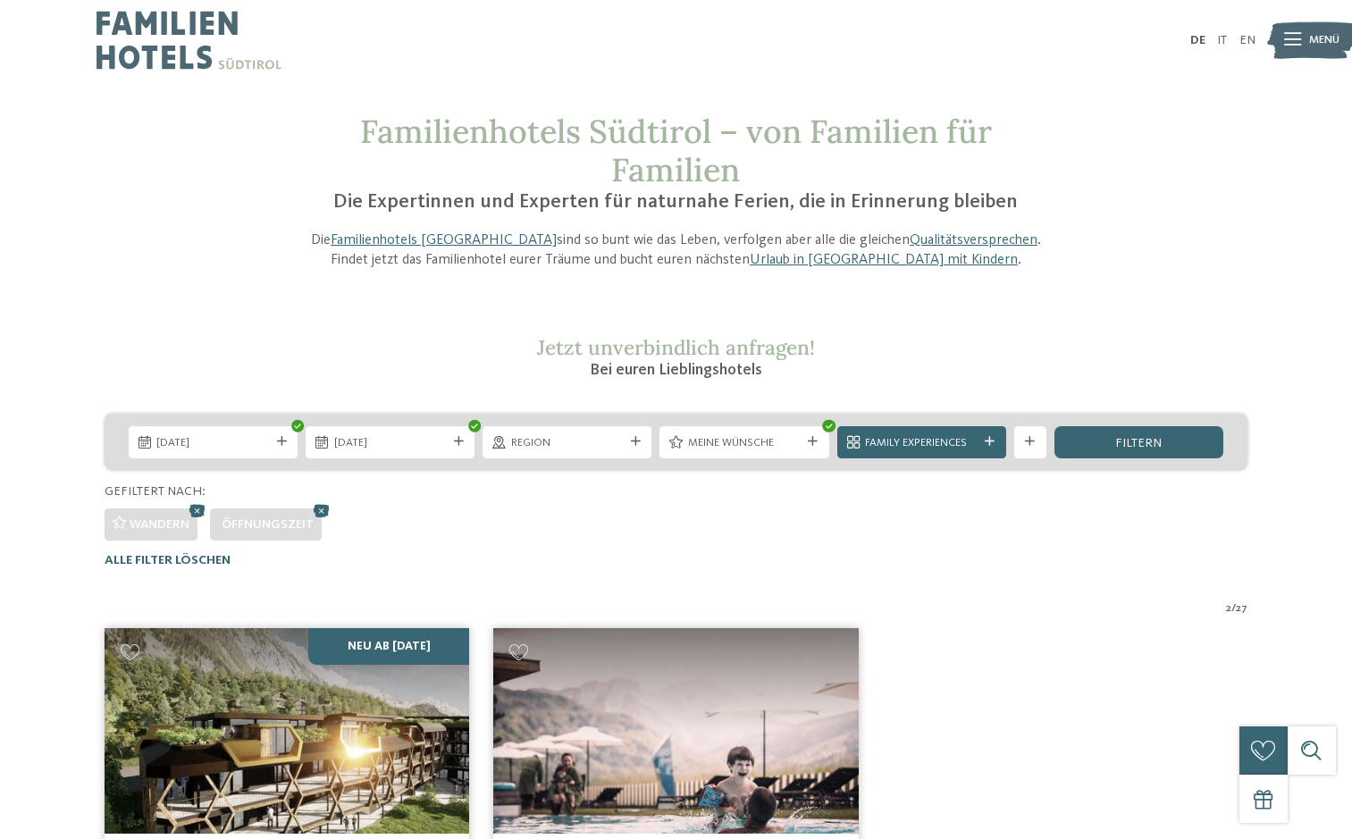
click at [716, 433] on div "Meine Wünsche" at bounding box center [744, 441] width 121 height 17
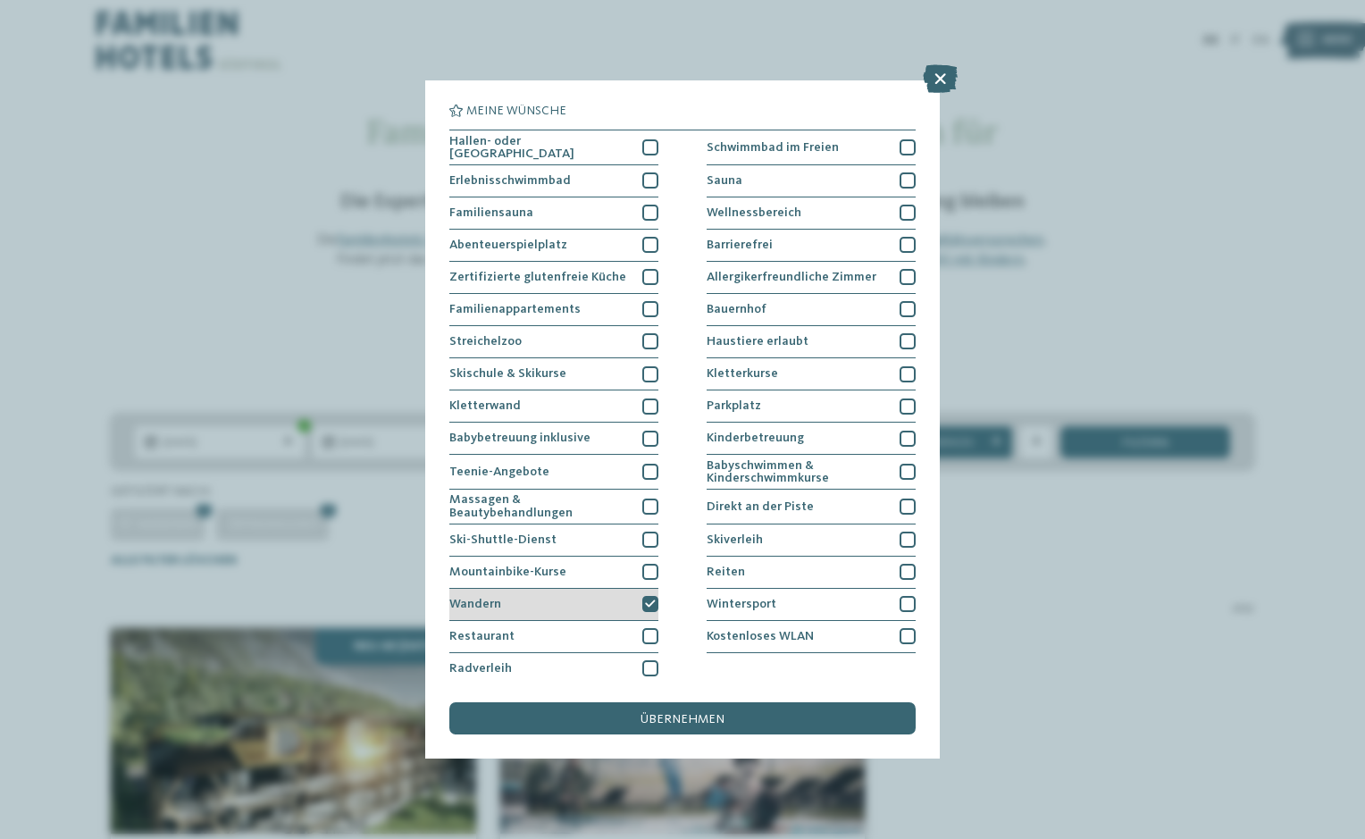
click at [648, 604] on icon at bounding box center [650, 605] width 11 height 10
click at [650, 715] on span "übernehmen" at bounding box center [683, 719] width 84 height 13
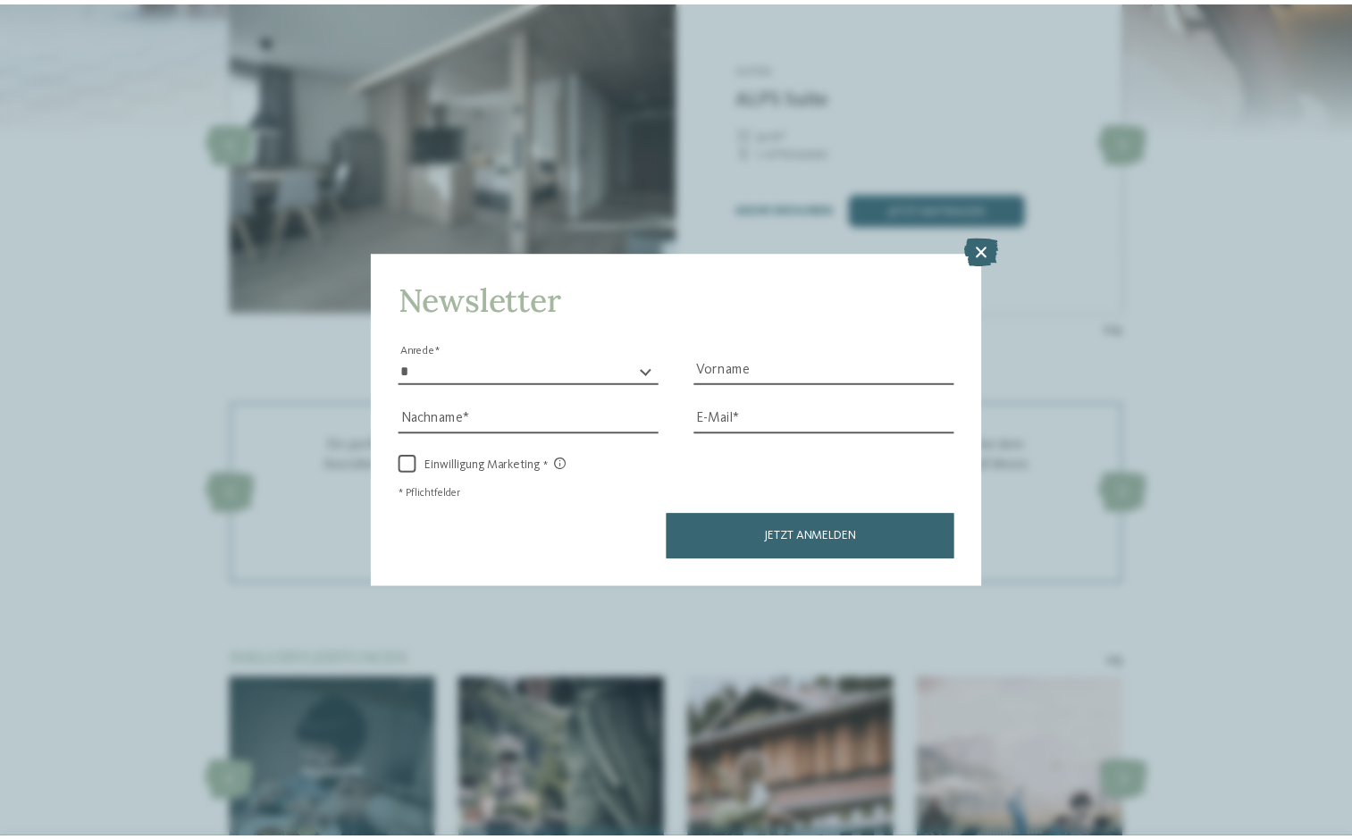
scroll to position [2591, 0]
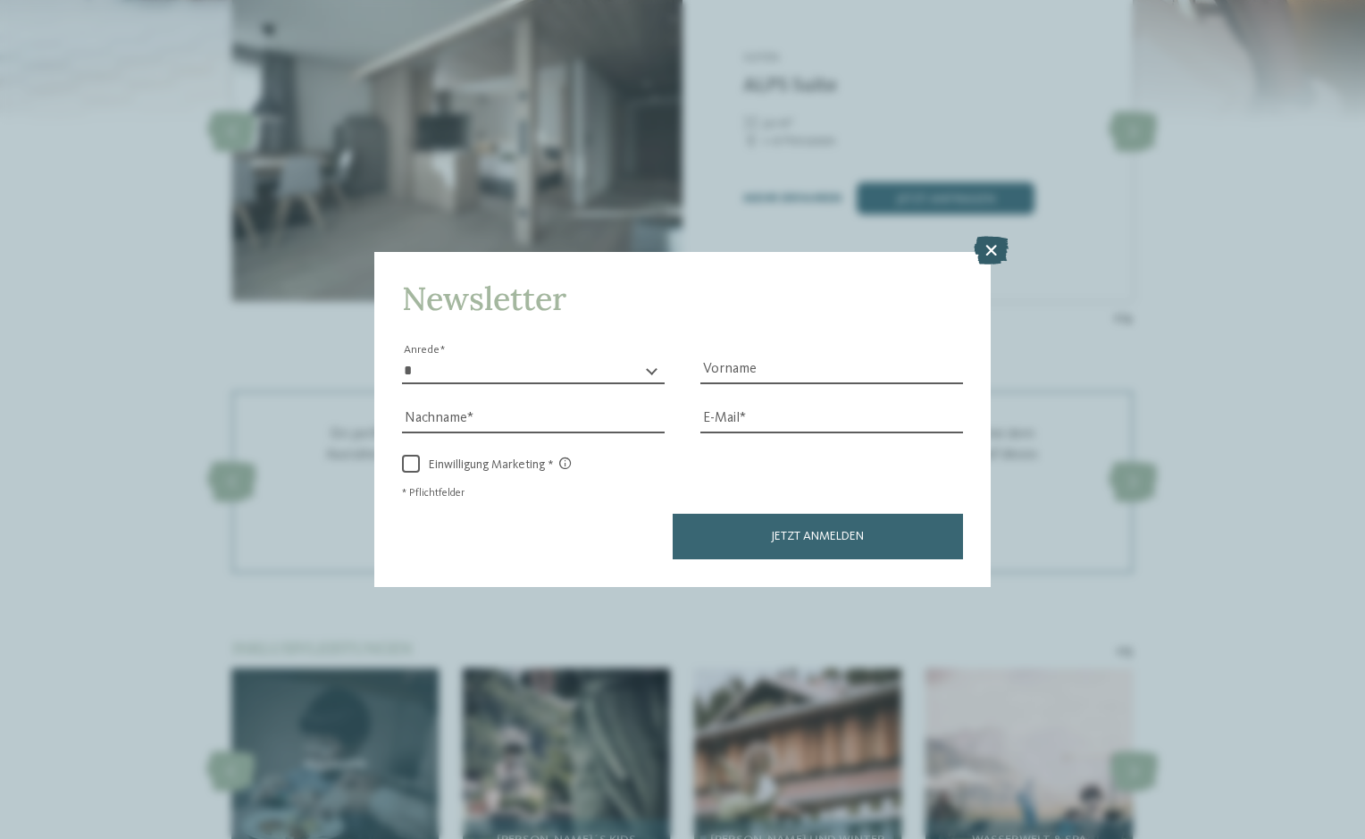
click at [993, 246] on icon at bounding box center [991, 250] width 35 height 29
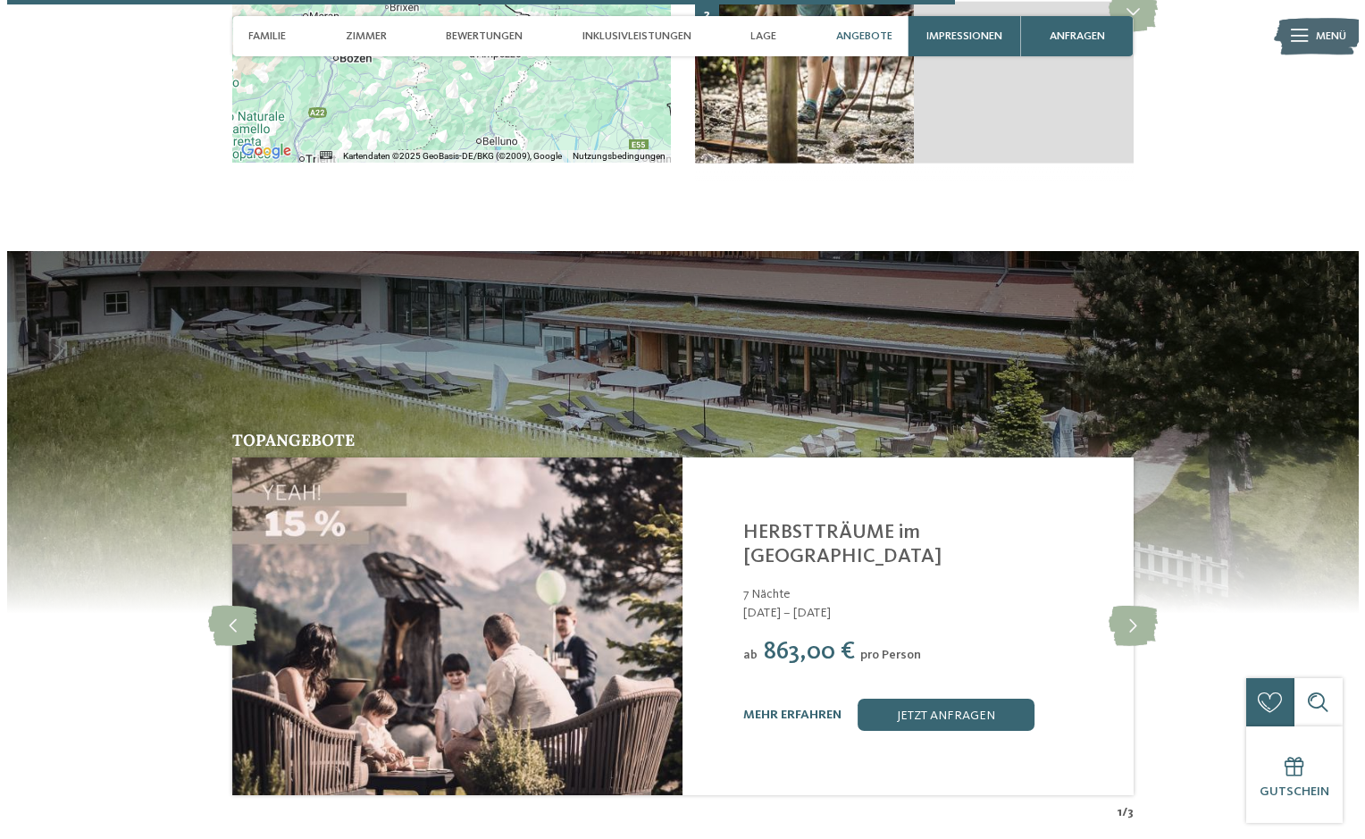
scroll to position [4289, 0]
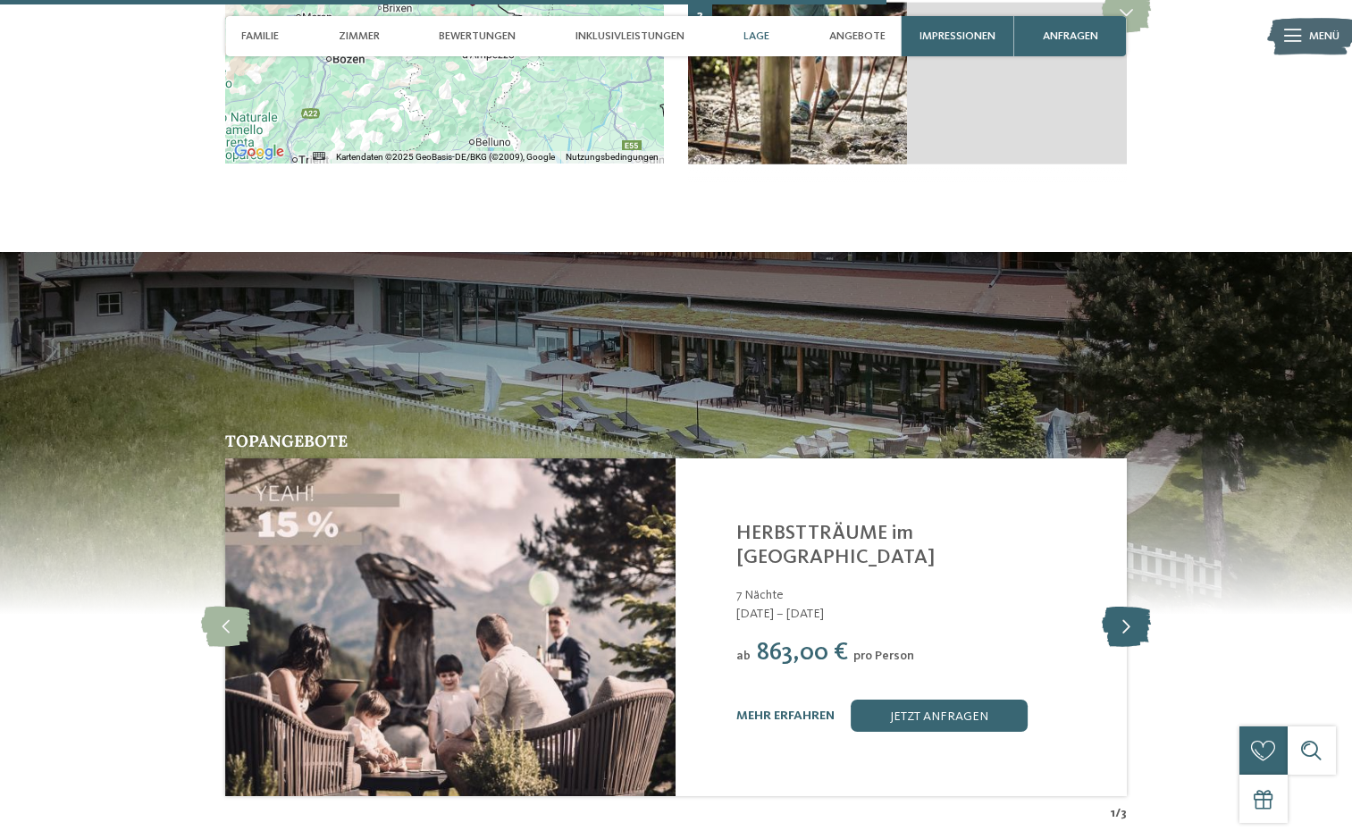
click at [1132, 610] on icon at bounding box center [1126, 627] width 49 height 40
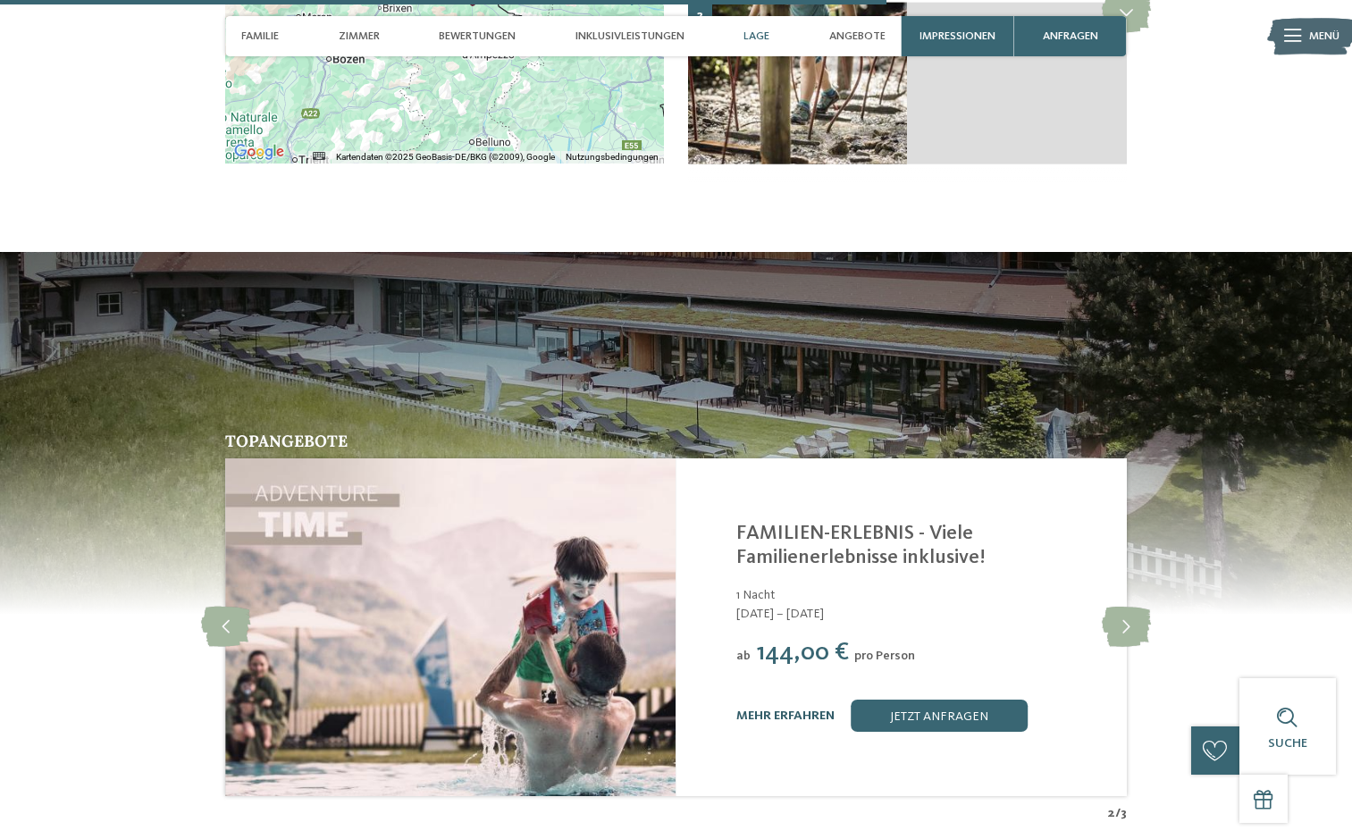
click at [807, 709] on link "mehr erfahren" at bounding box center [785, 715] width 98 height 13
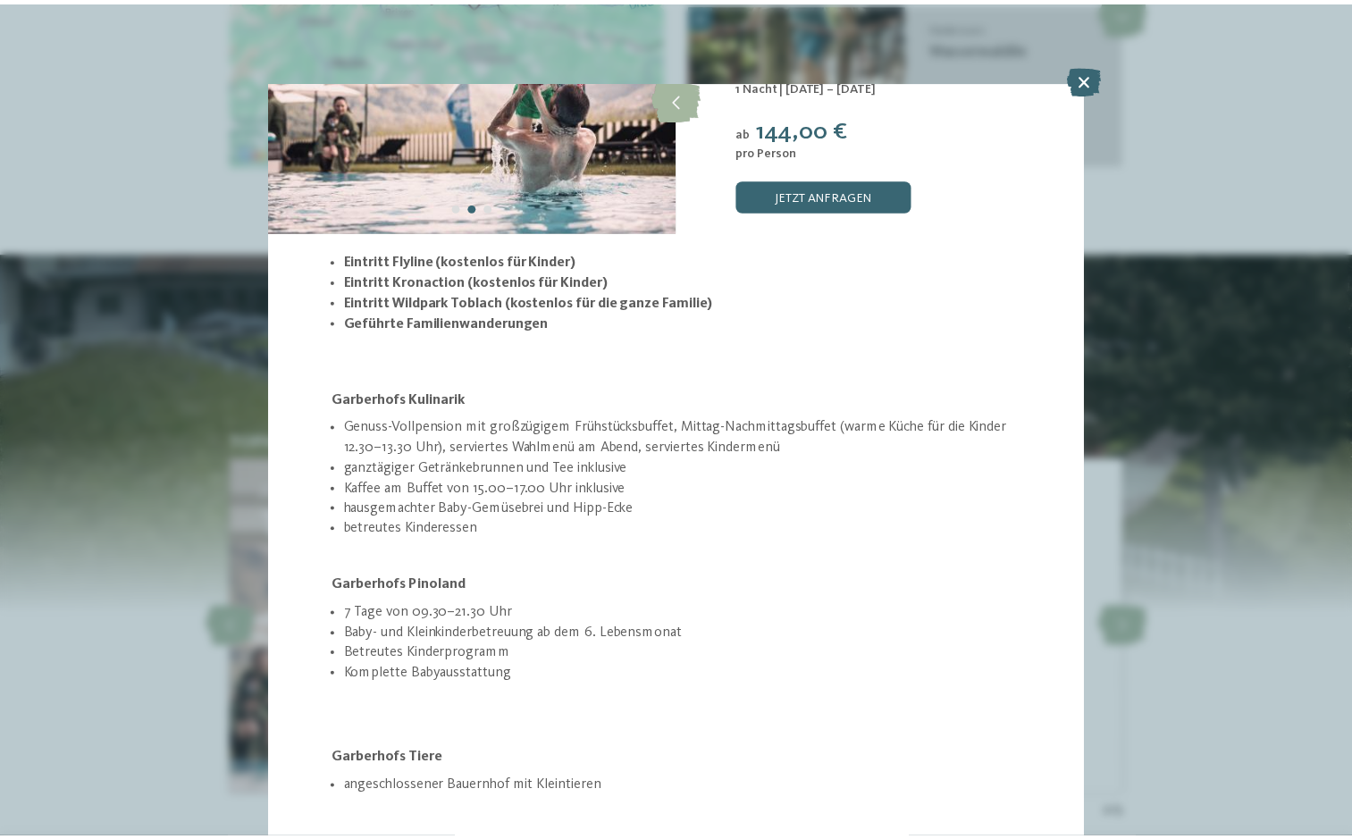
scroll to position [179, 0]
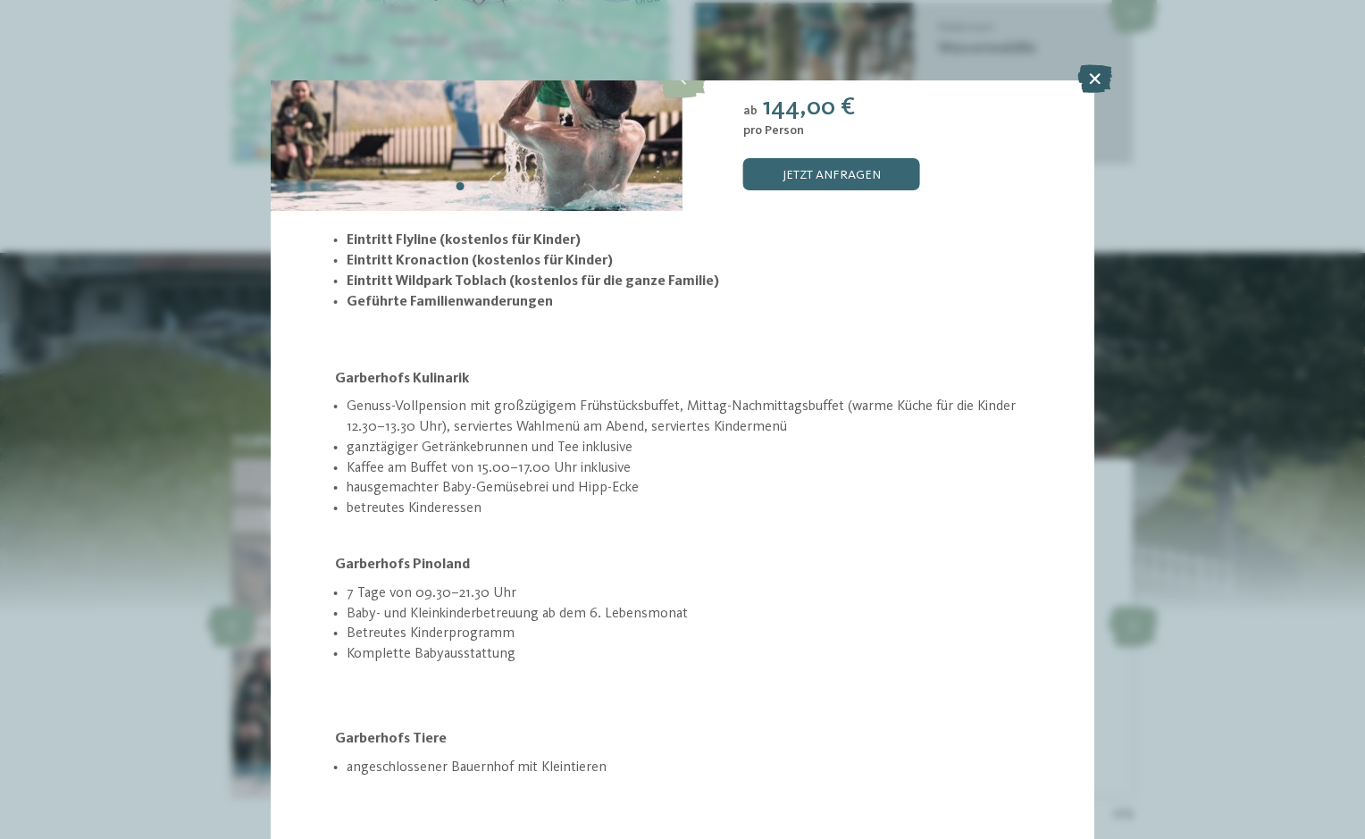
click at [1098, 77] on icon at bounding box center [1095, 78] width 35 height 29
